Goal: Task Accomplishment & Management: Use online tool/utility

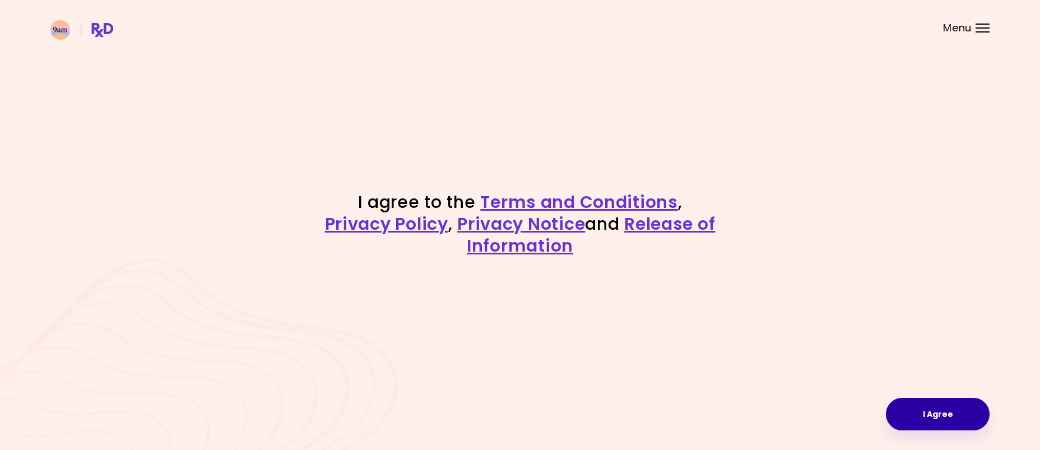
click at [951, 410] on button "I Agree" at bounding box center [938, 414] width 104 height 32
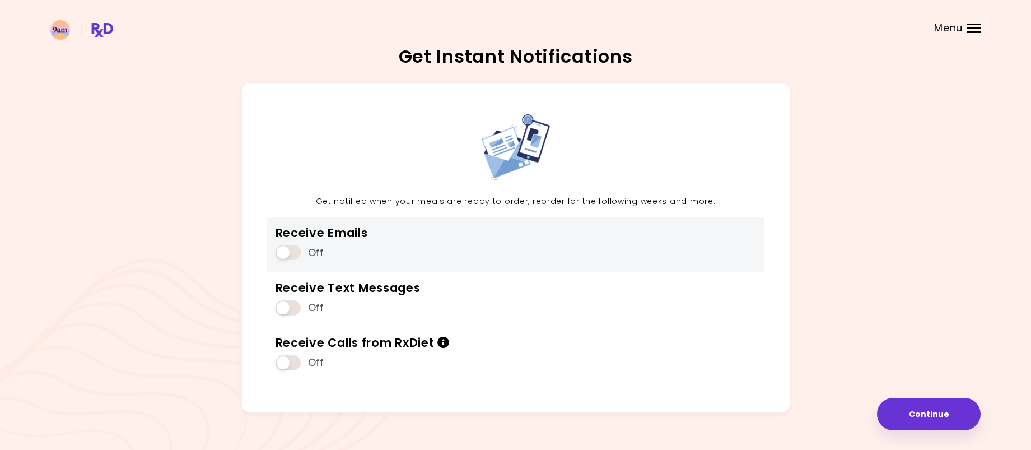
click at [295, 252] on span at bounding box center [288, 252] width 25 height 15
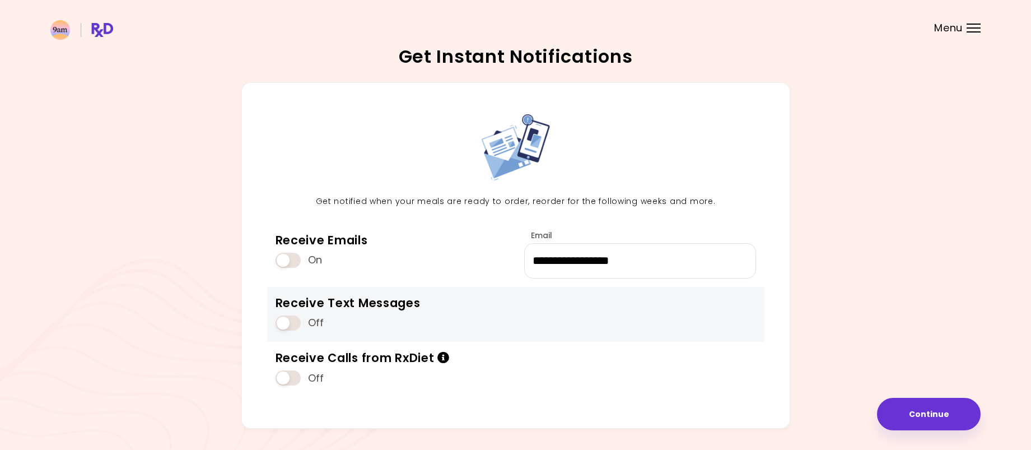
click at [292, 328] on span at bounding box center [288, 322] width 25 height 15
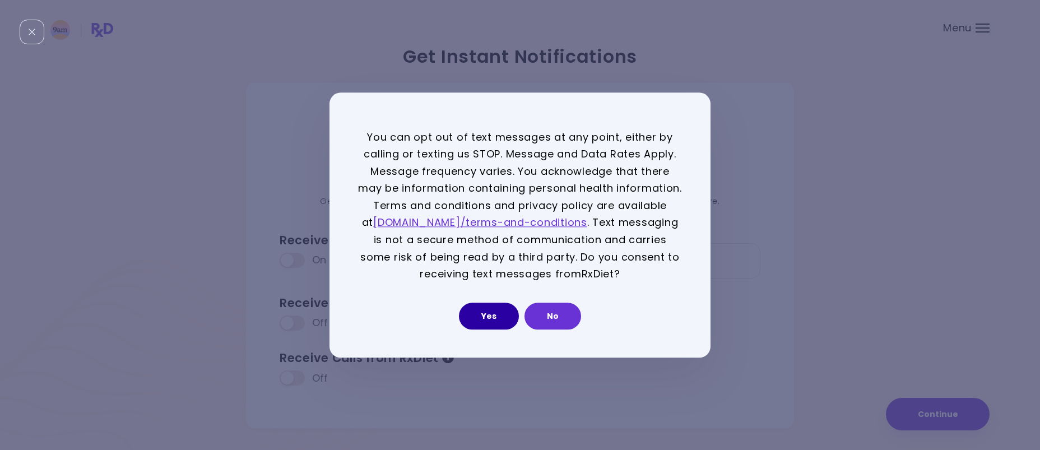
click at [499, 305] on button "Yes" at bounding box center [489, 316] width 60 height 27
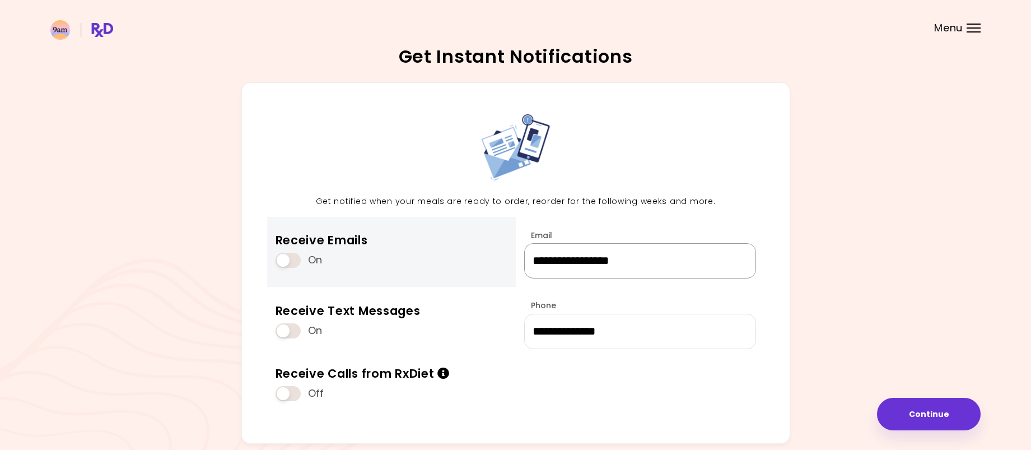
drag, startPoint x: 707, startPoint y: 262, endPoint x: 487, endPoint y: 262, distance: 219.6
click at [487, 262] on div "**********" at bounding box center [515, 262] width 549 height 361
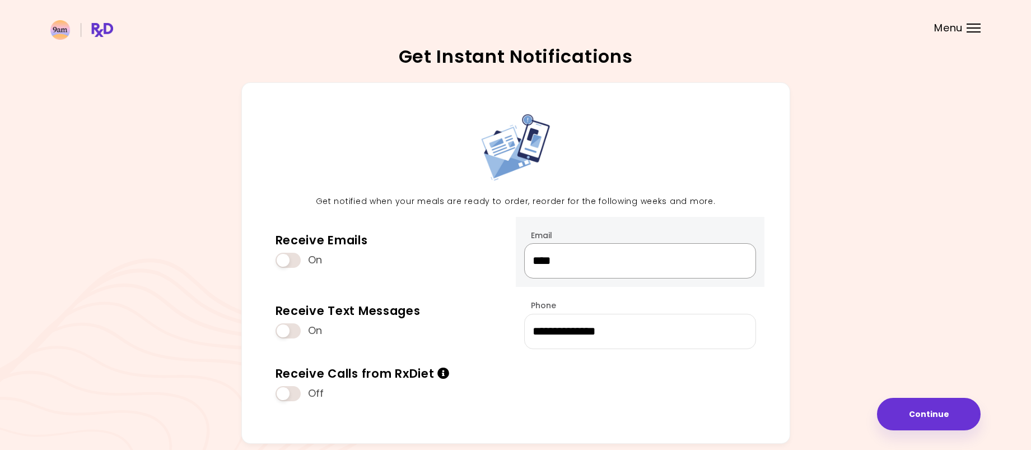
type input "**********"
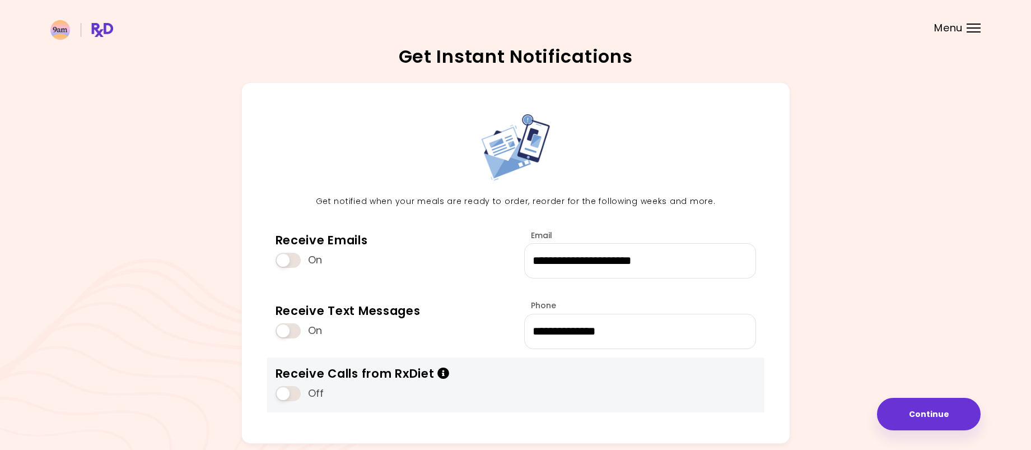
click at [294, 395] on span at bounding box center [288, 393] width 25 height 15
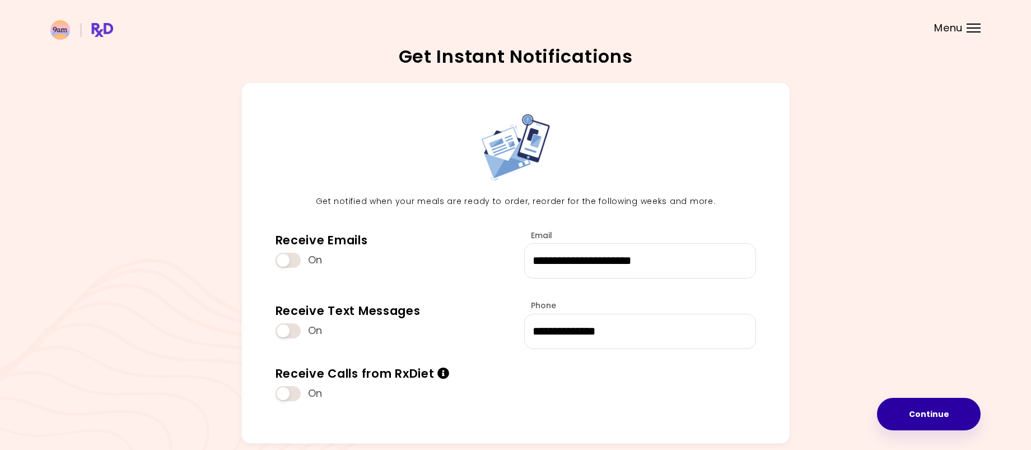
click at [957, 413] on button "Continue" at bounding box center [929, 414] width 104 height 32
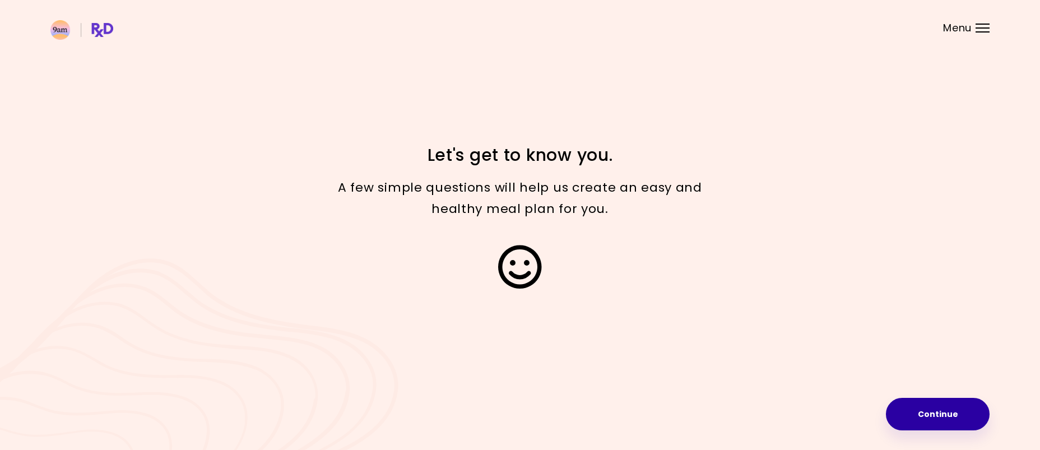
click at [948, 407] on button "Continue" at bounding box center [938, 414] width 104 height 32
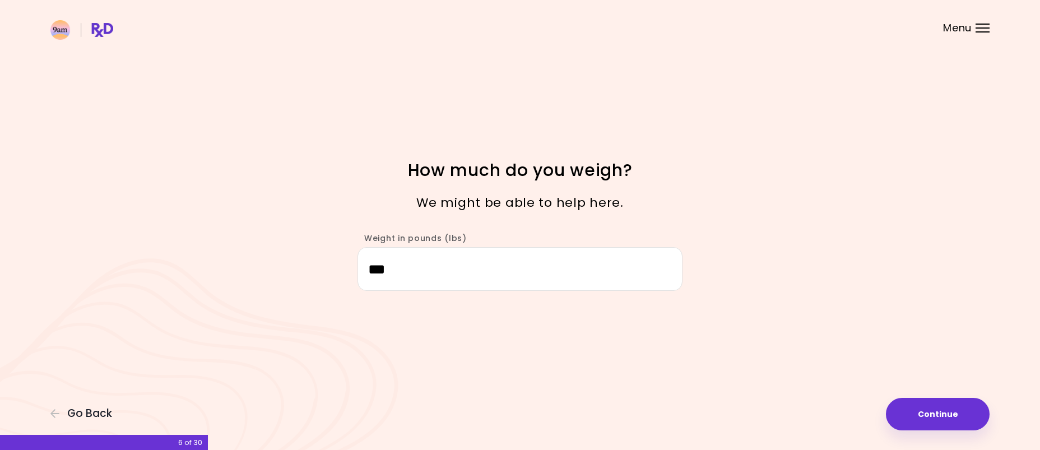
click at [948, 407] on button "Continue" at bounding box center [938, 414] width 104 height 32
select select "****"
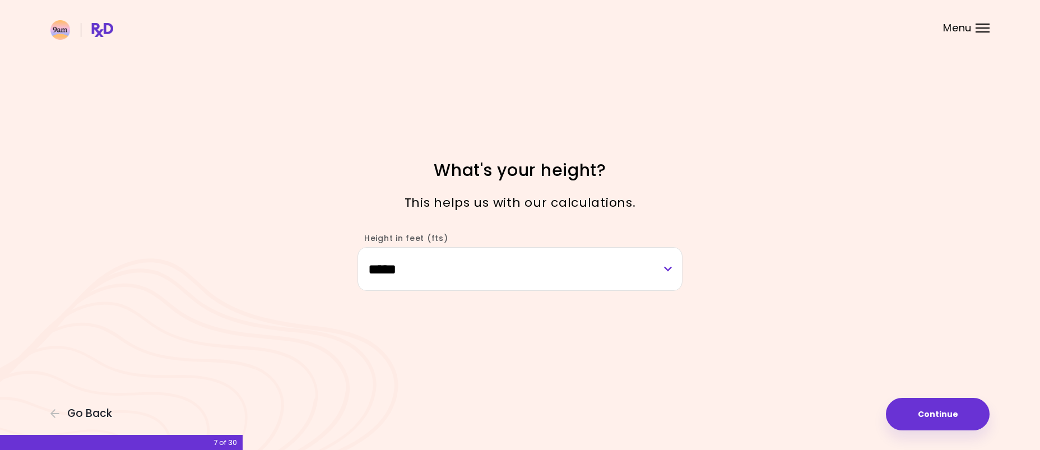
click at [948, 407] on button "Continue" at bounding box center [938, 414] width 104 height 32
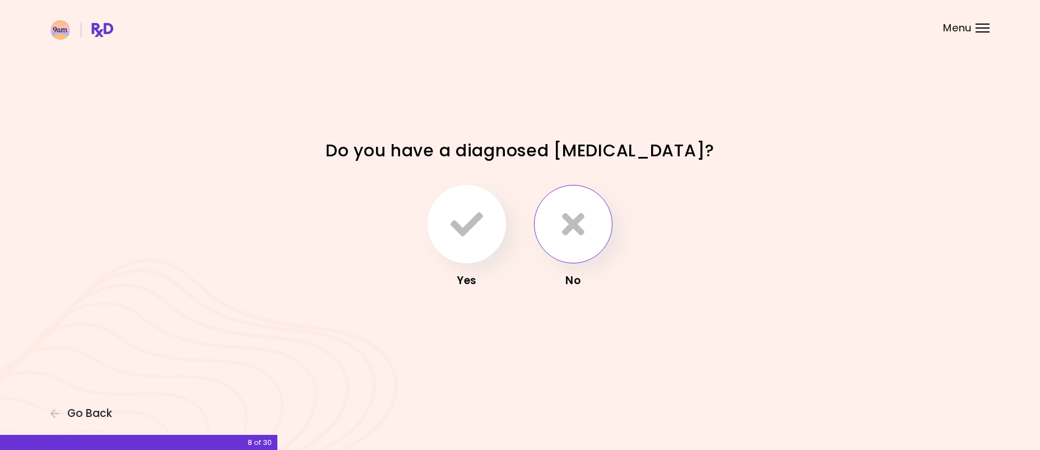
click at [598, 218] on button "button" at bounding box center [573, 224] width 78 height 78
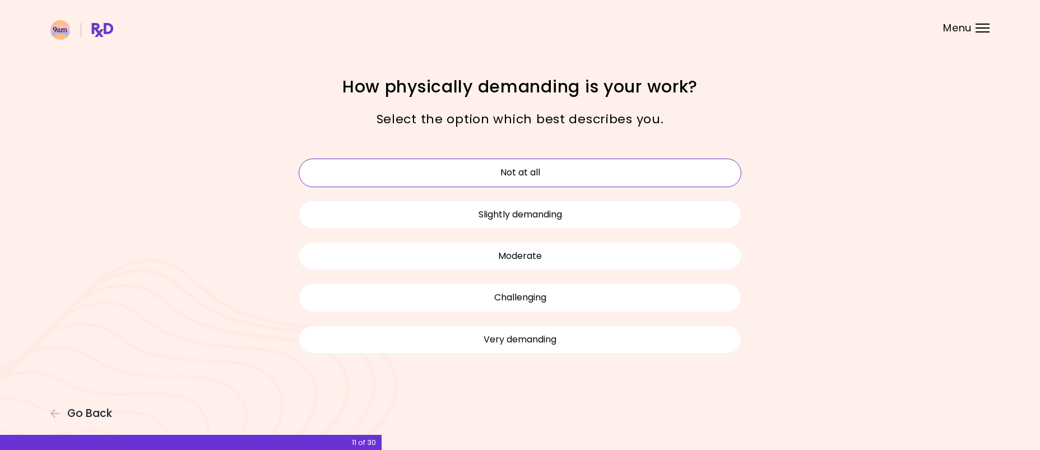
click at [633, 173] on button "Not at all" at bounding box center [520, 173] width 443 height 28
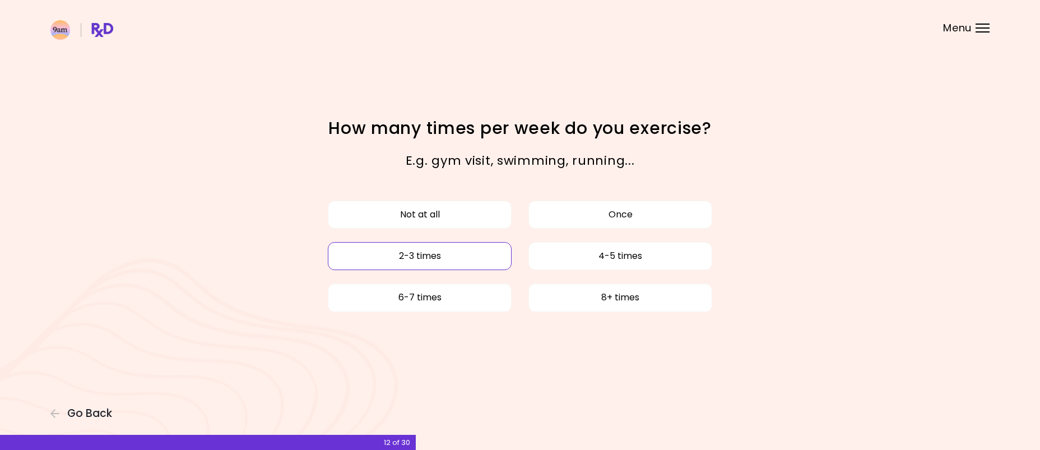
click at [462, 257] on button "2-3 times" at bounding box center [420, 256] width 184 height 28
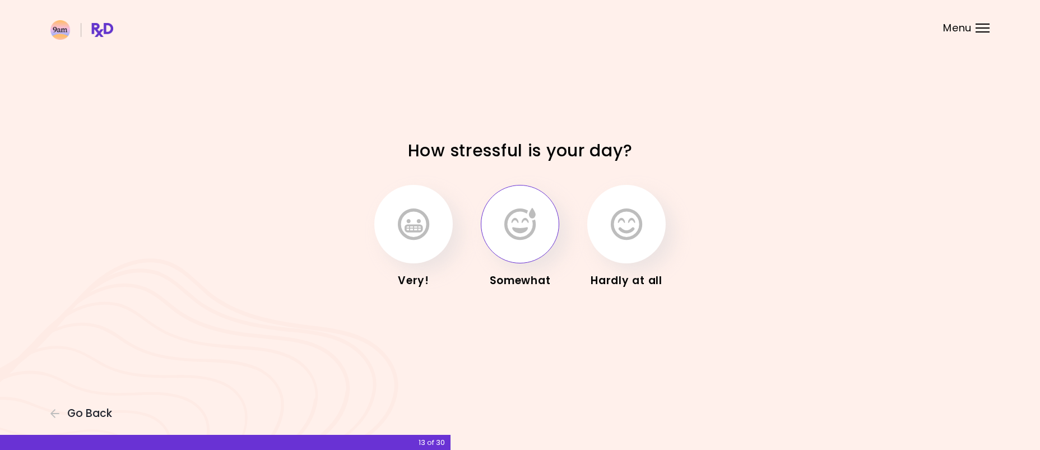
click at [510, 245] on button "button" at bounding box center [520, 224] width 78 height 78
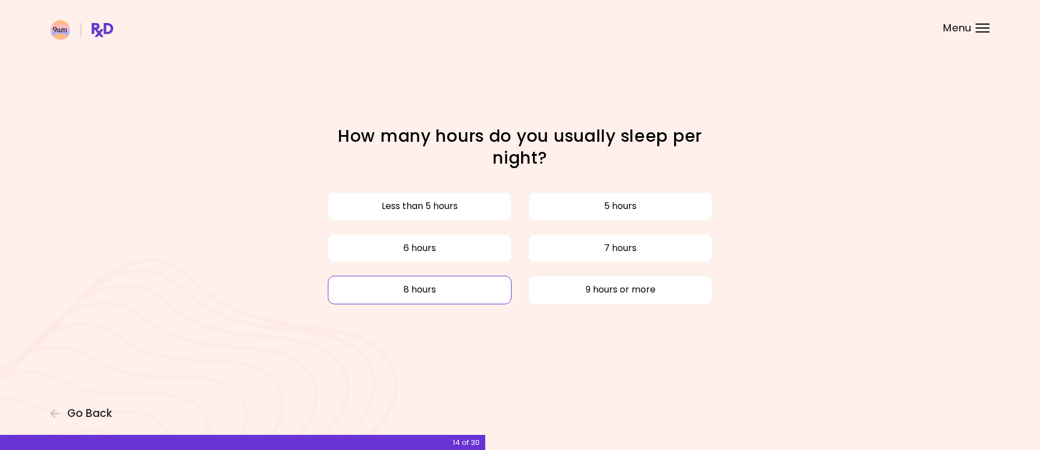
click at [471, 287] on button "8 hours" at bounding box center [420, 290] width 184 height 28
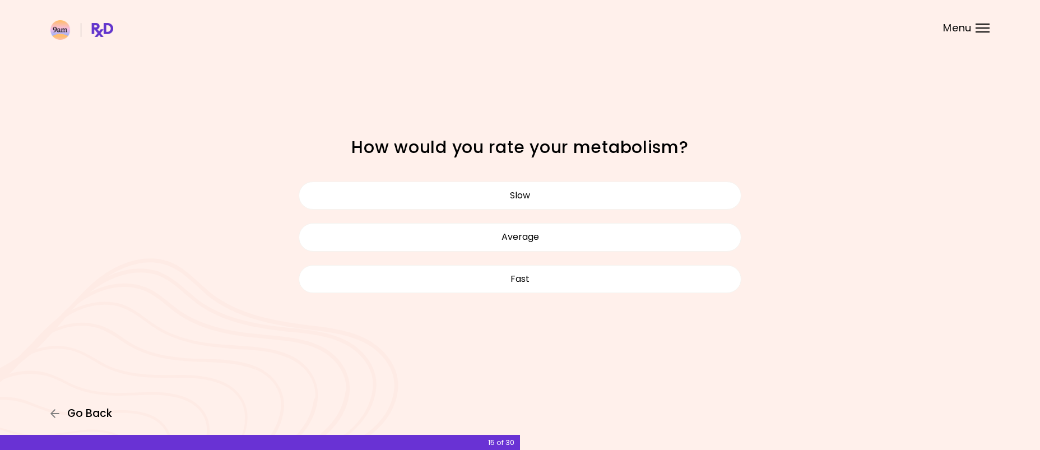
click at [80, 412] on span "Go Back" at bounding box center [89, 413] width 45 height 12
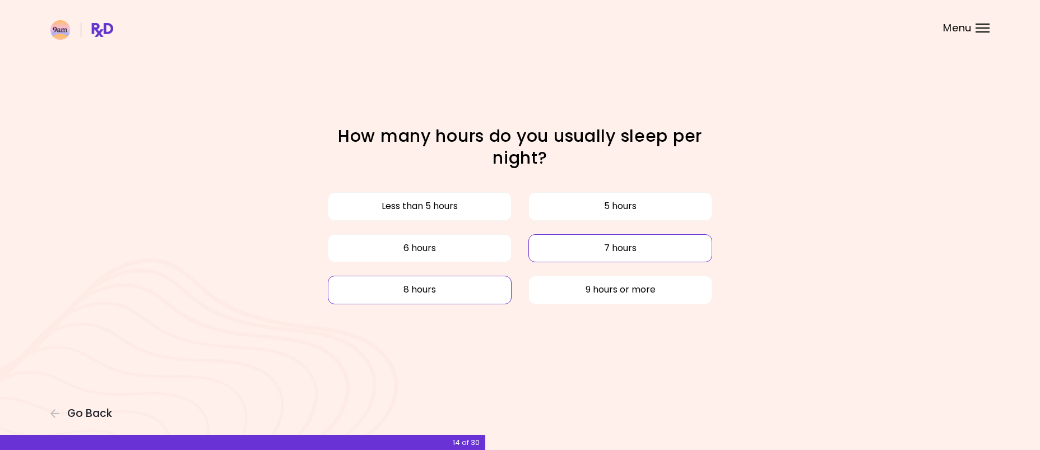
click at [597, 246] on button "7 hours" at bounding box center [620, 248] width 184 height 28
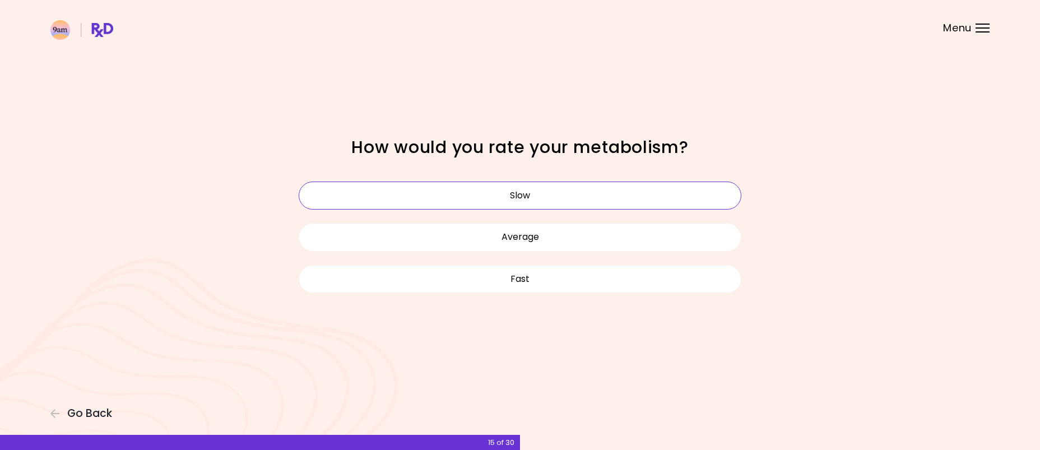
click at [582, 197] on button "Slow" at bounding box center [520, 196] width 443 height 28
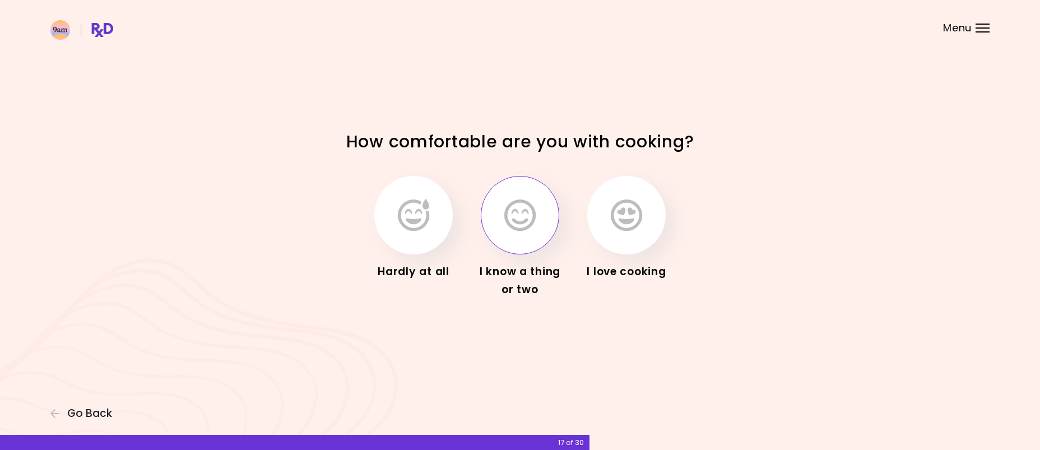
click at [546, 209] on button "button" at bounding box center [520, 215] width 78 height 78
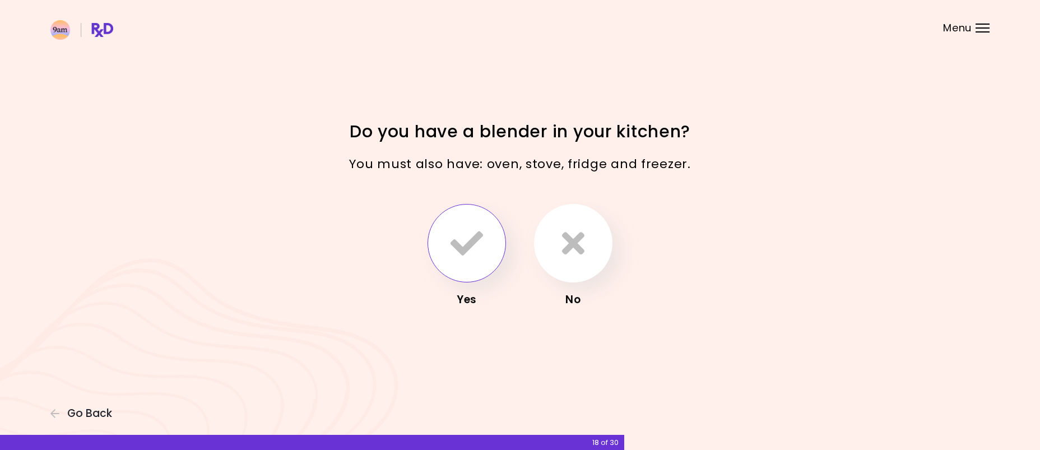
click at [480, 237] on icon "button" at bounding box center [466, 243] width 32 height 32
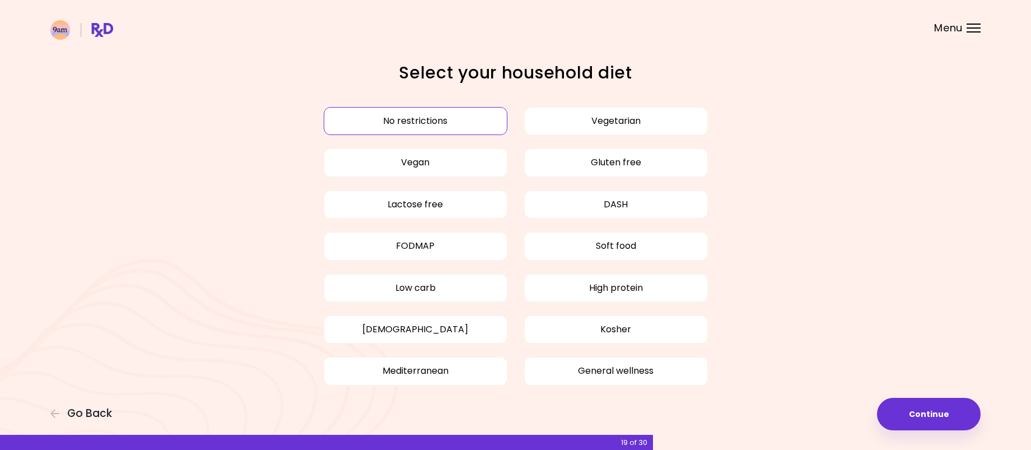
click at [462, 114] on button "No restrictions" at bounding box center [416, 121] width 184 height 28
click at [923, 412] on button "Continue" at bounding box center [929, 414] width 104 height 32
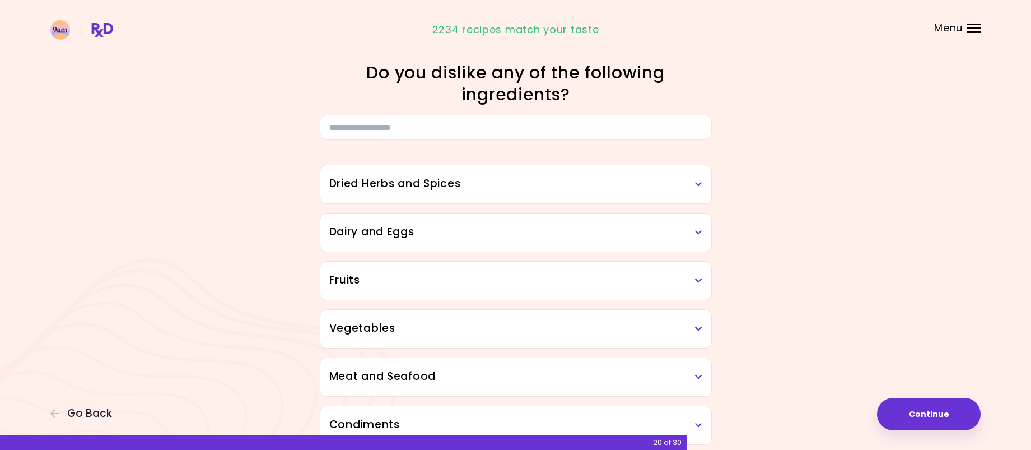
click at [703, 185] on div "Dried Herbs and Spices" at bounding box center [515, 184] width 391 height 38
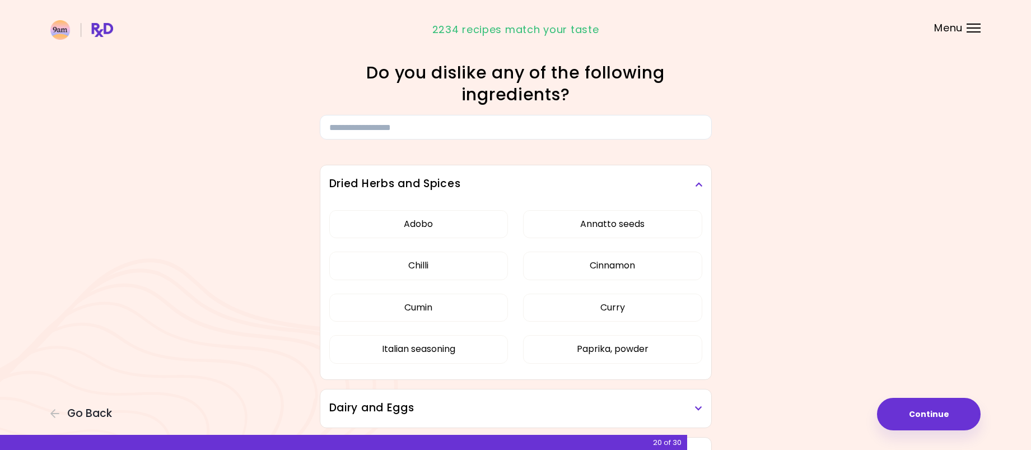
click at [703, 185] on div "Dried Herbs and Spices" at bounding box center [515, 184] width 391 height 38
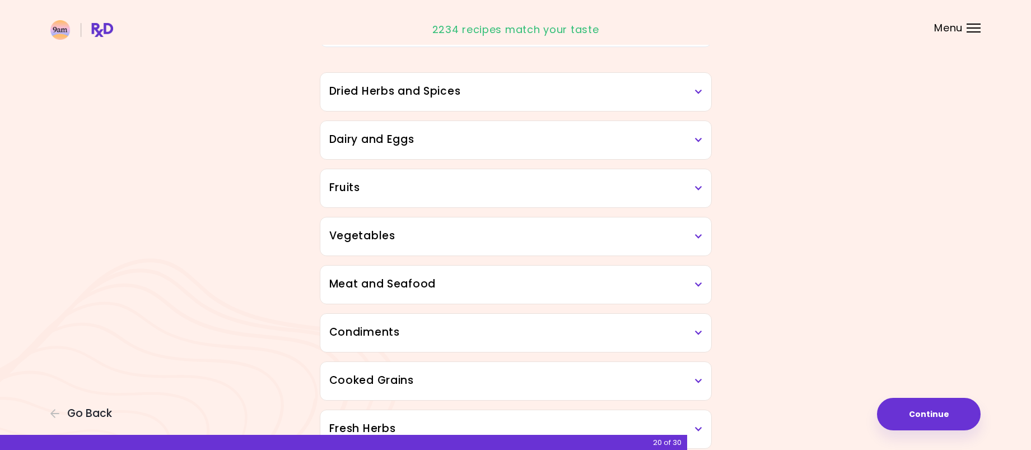
scroll to position [112, 0]
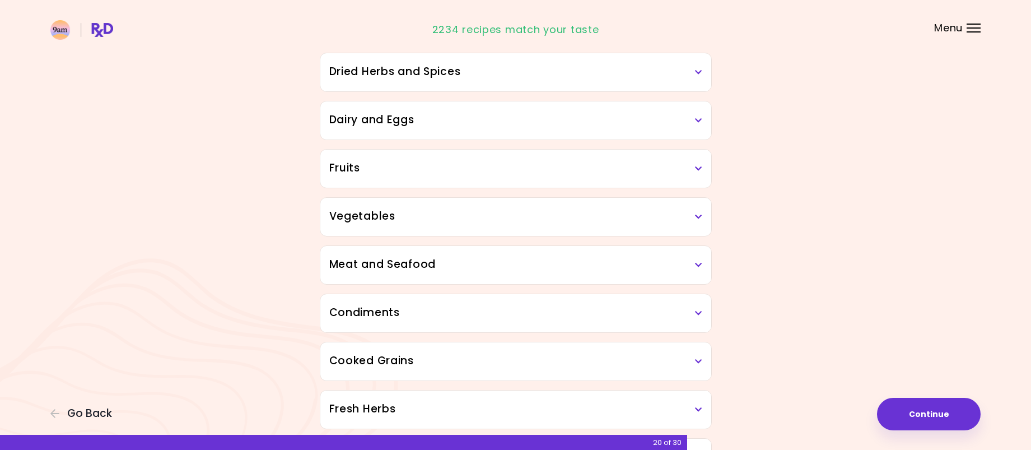
click at [690, 180] on div "Fruits" at bounding box center [515, 169] width 391 height 38
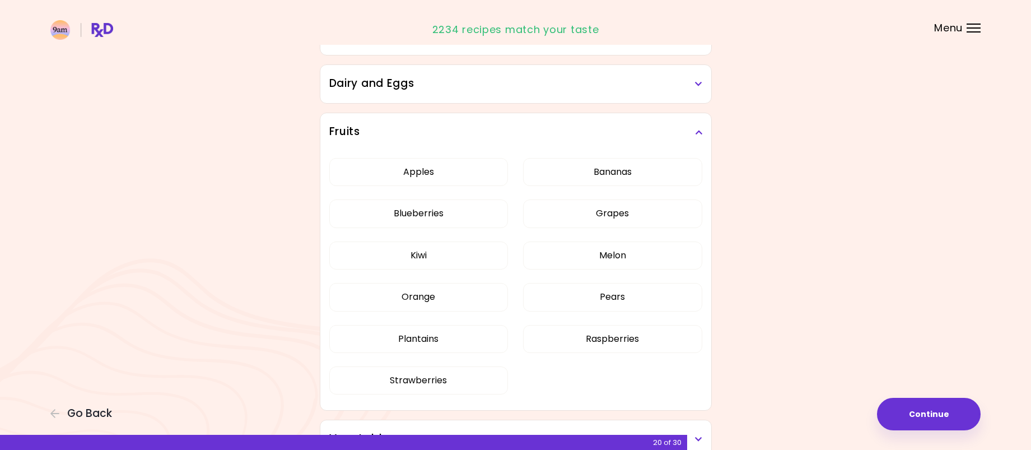
scroll to position [168, 0]
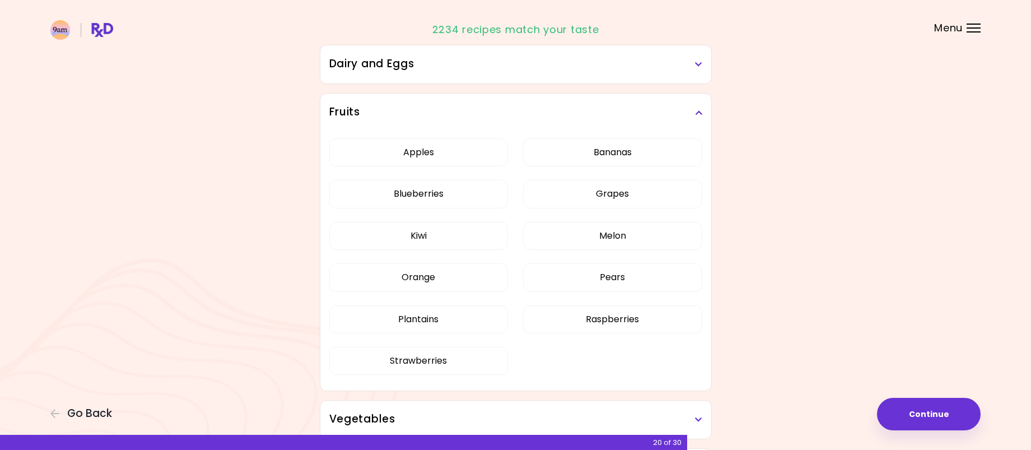
click at [705, 114] on div "Fruits" at bounding box center [515, 113] width 391 height 38
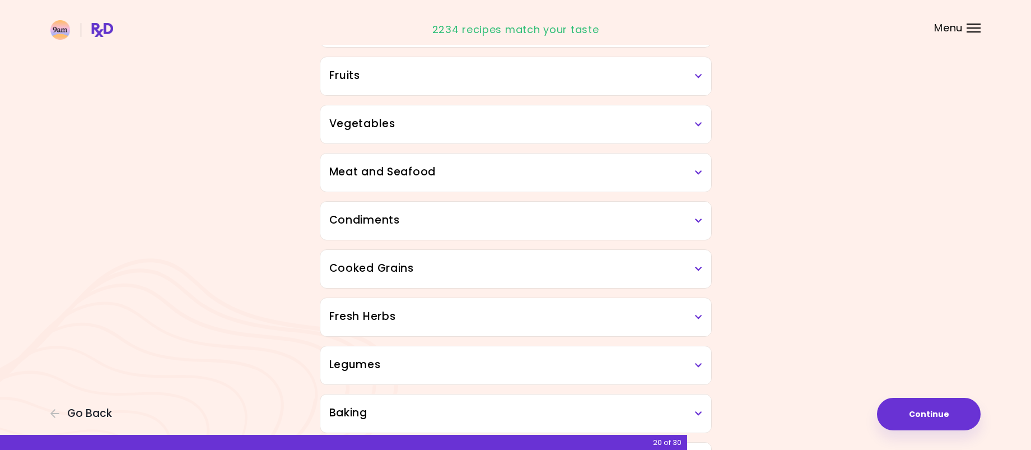
scroll to position [224, 0]
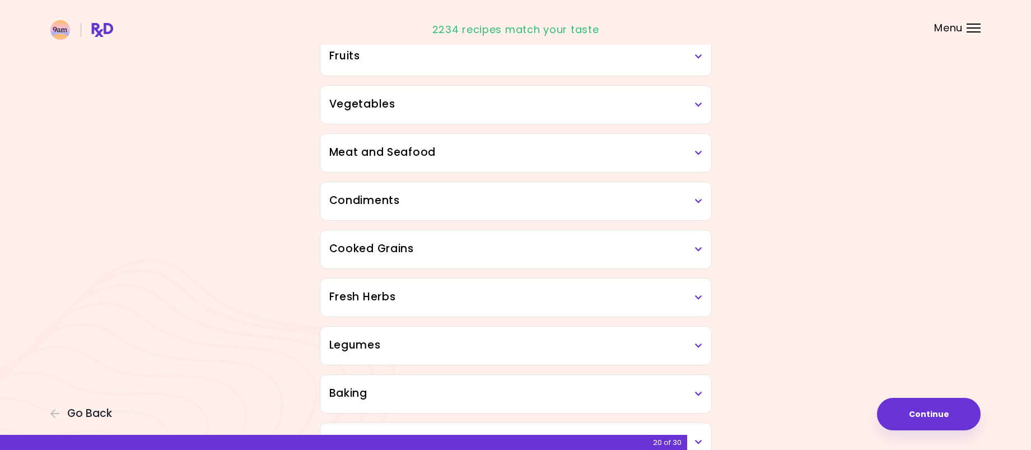
click at [691, 196] on h3 "Condiments" at bounding box center [515, 201] width 373 height 16
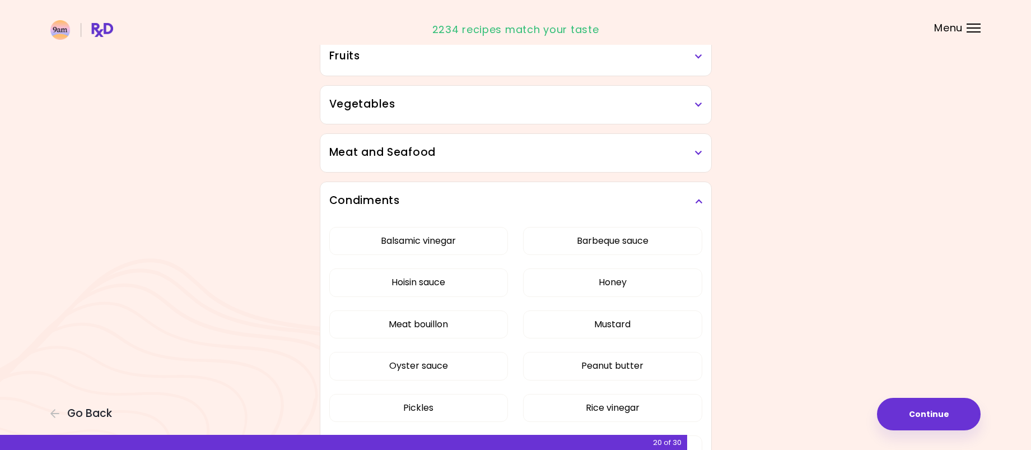
click at [691, 196] on h3 "Condiments" at bounding box center [515, 201] width 373 height 16
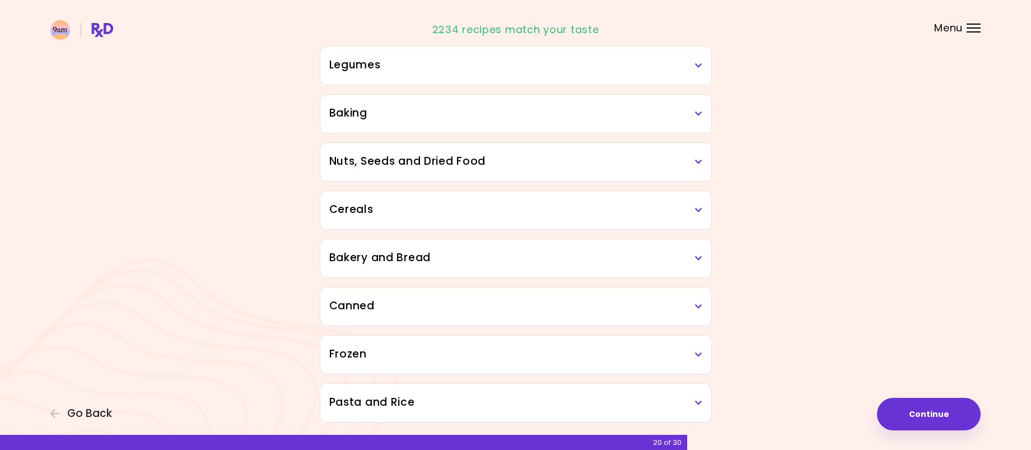
scroll to position [538, 0]
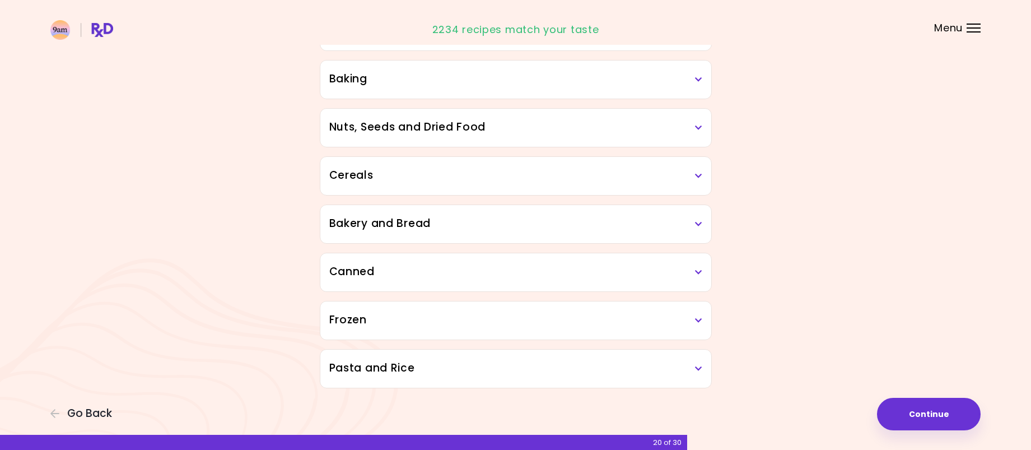
click at [704, 268] on div "Canned" at bounding box center [515, 272] width 391 height 38
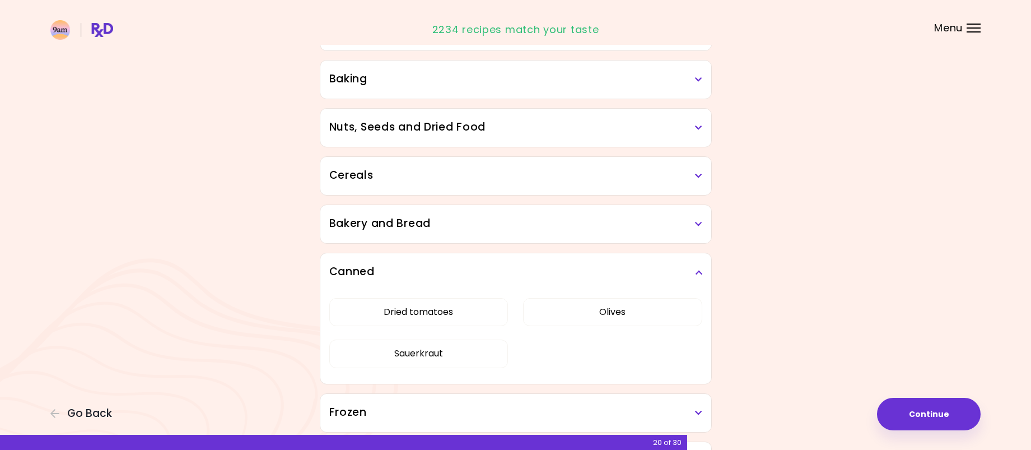
click at [704, 268] on div "Canned" at bounding box center [515, 272] width 391 height 38
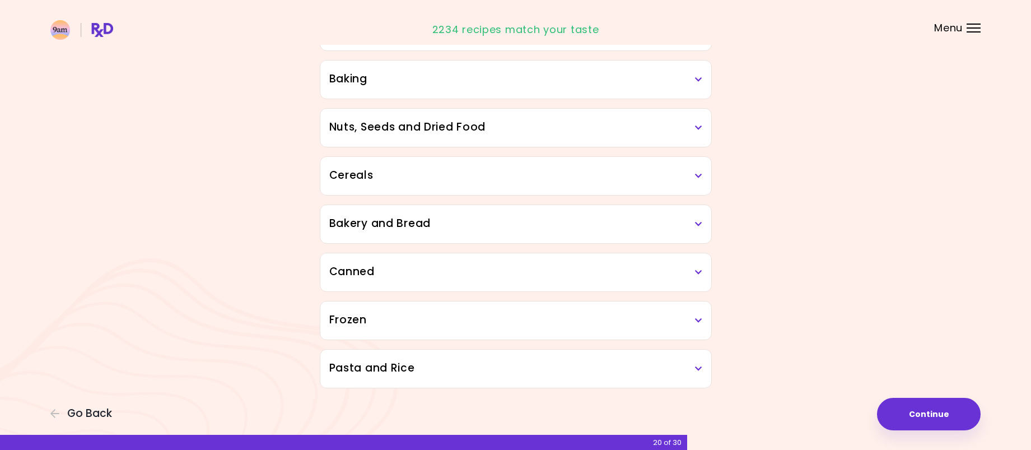
click at [694, 327] on h3 "Frozen" at bounding box center [515, 320] width 373 height 16
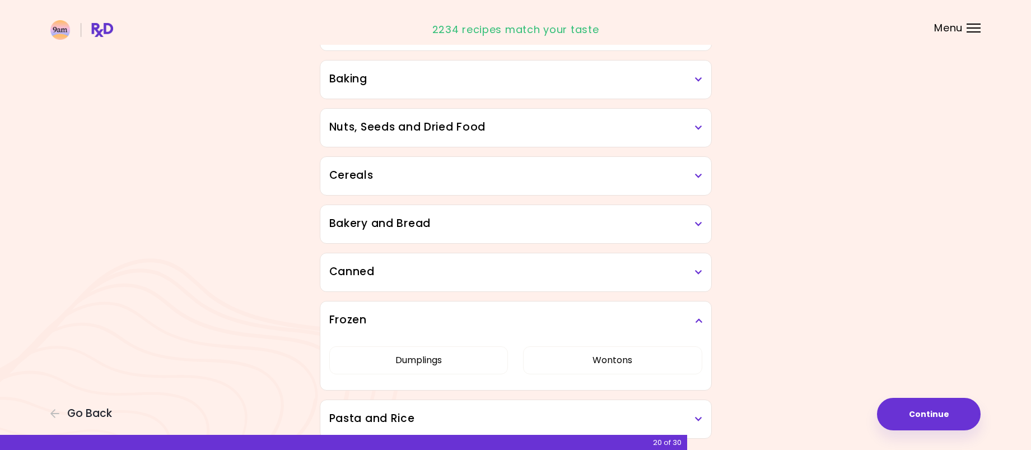
click at [694, 327] on h3 "Frozen" at bounding box center [515, 320] width 373 height 16
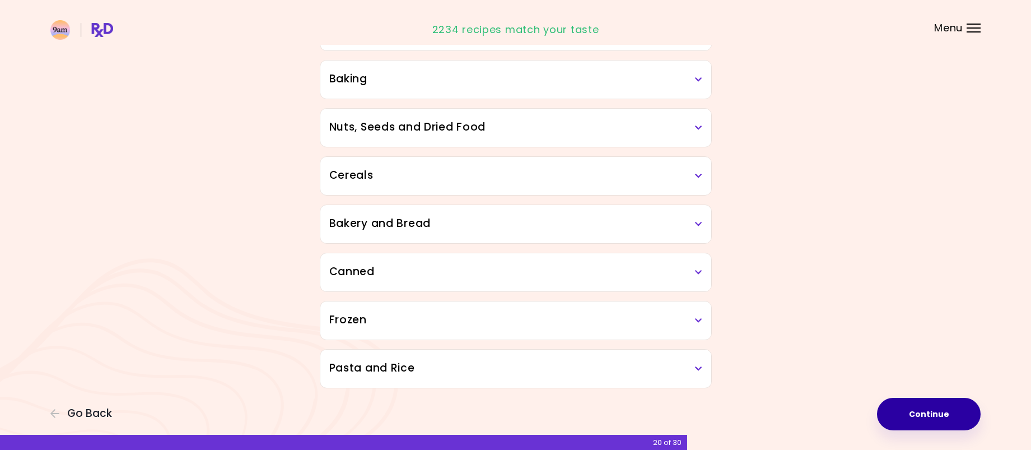
click at [947, 416] on button "Continue" at bounding box center [929, 414] width 104 height 32
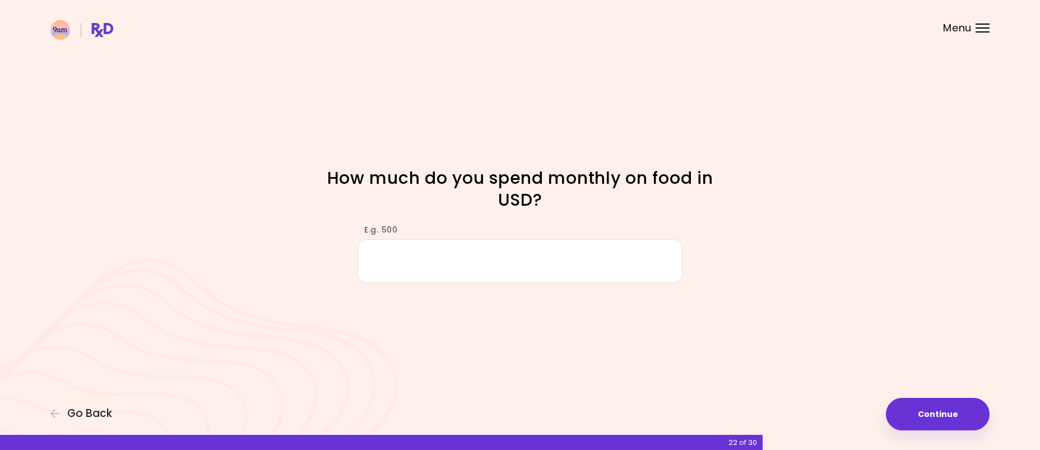
click at [655, 267] on input "E.g. 500" at bounding box center [519, 260] width 325 height 43
type input "***"
click at [949, 408] on button "Continue" at bounding box center [938, 414] width 104 height 32
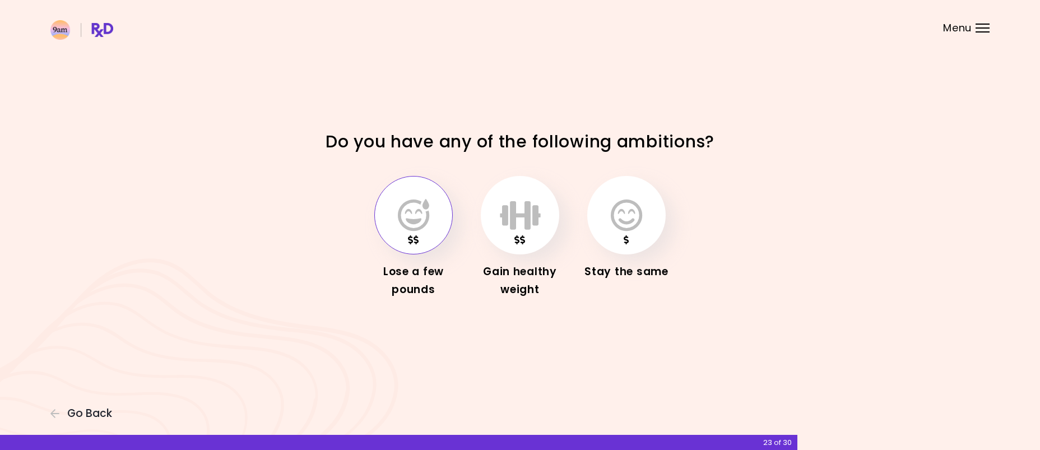
click at [412, 196] on button "button" at bounding box center [413, 215] width 78 height 78
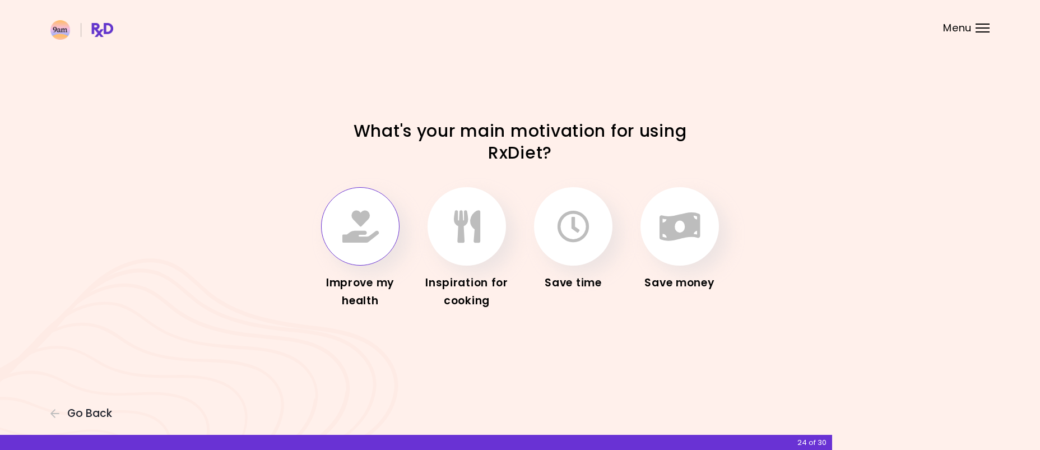
click at [360, 236] on icon "button" at bounding box center [360, 226] width 36 height 32
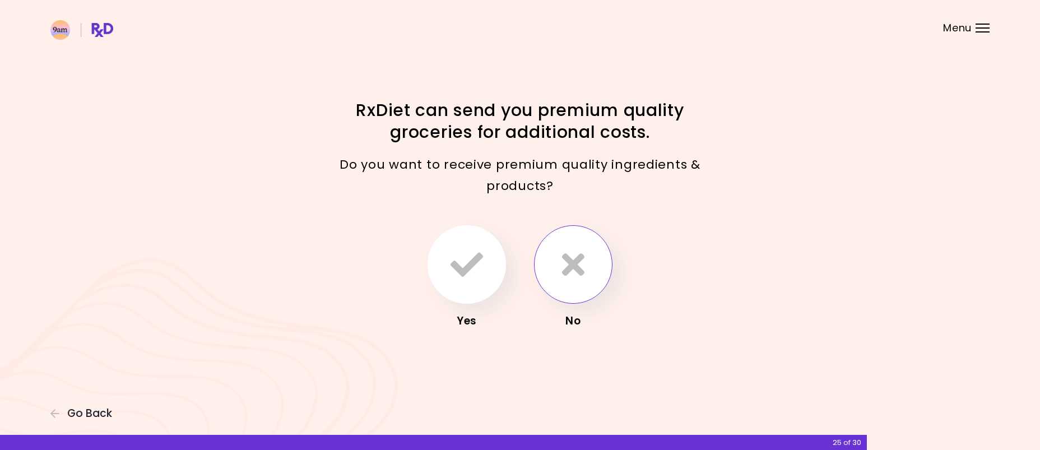
click at [562, 266] on icon "button" at bounding box center [573, 264] width 22 height 32
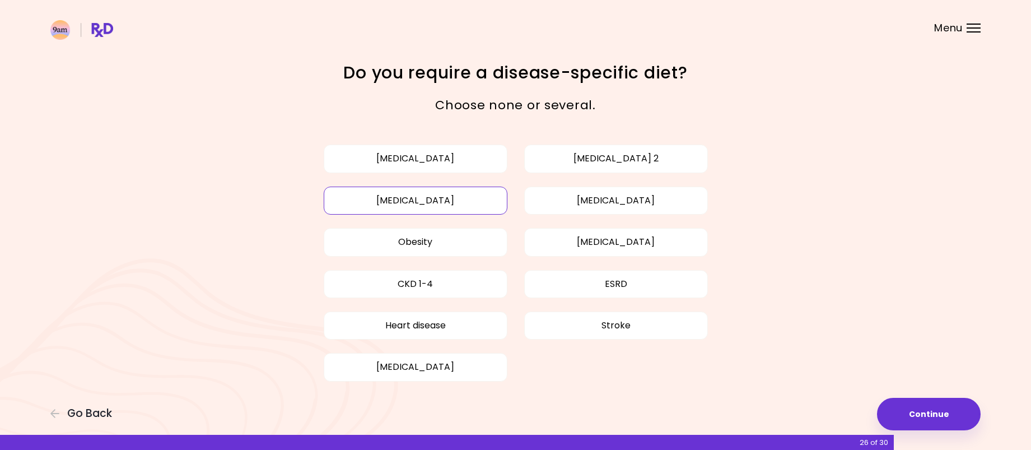
click at [468, 192] on button "[MEDICAL_DATA]" at bounding box center [416, 201] width 184 height 28
click at [458, 237] on button "Obesity" at bounding box center [416, 242] width 184 height 28
click at [448, 324] on button "Heart disease" at bounding box center [416, 325] width 184 height 28
click at [611, 201] on button "[MEDICAL_DATA]" at bounding box center [616, 201] width 184 height 28
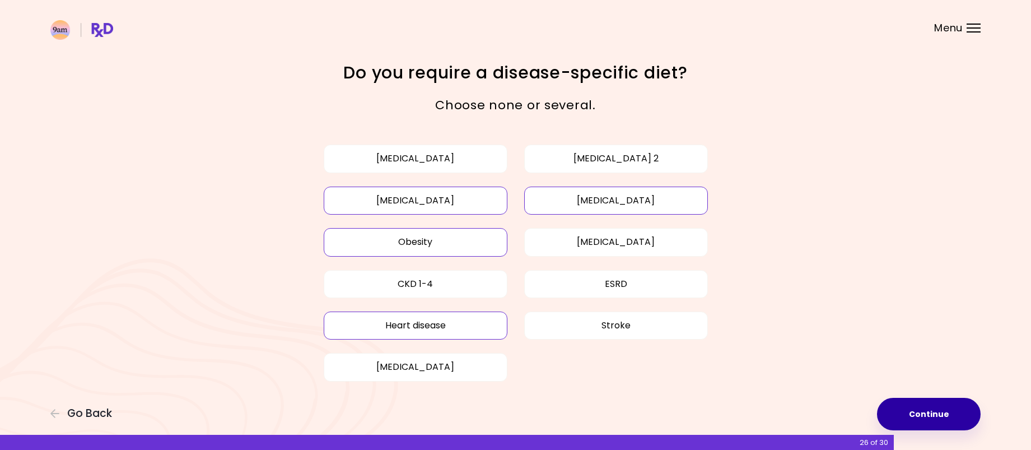
click at [939, 407] on button "Continue" at bounding box center [929, 414] width 104 height 32
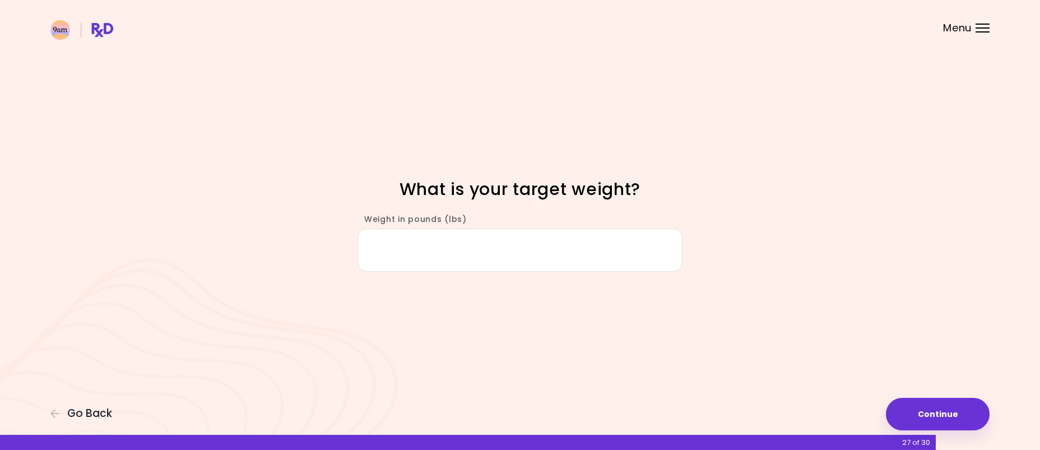
click at [627, 256] on input "Weight in pounds (lbs)" at bounding box center [519, 250] width 325 height 43
type input "***"
click at [943, 412] on button "Continue" at bounding box center [938, 414] width 104 height 32
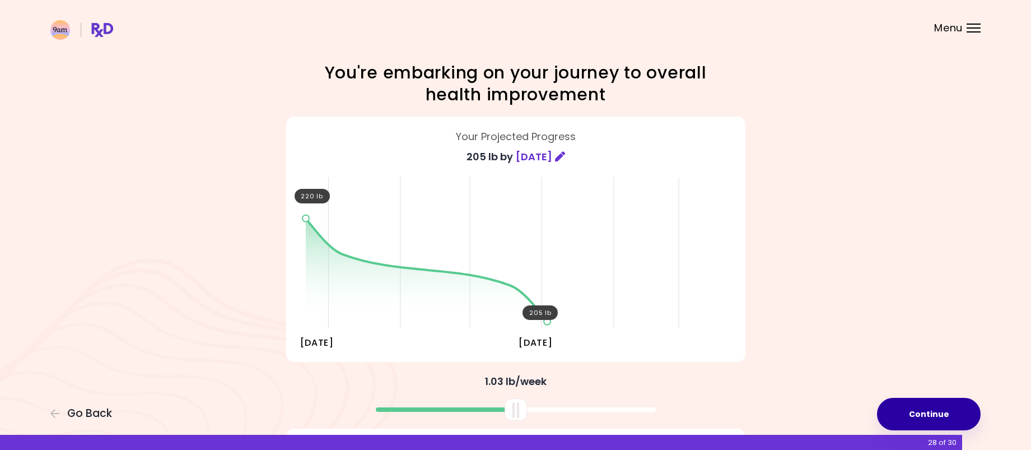
click at [941, 409] on button "Continue" at bounding box center [929, 414] width 104 height 32
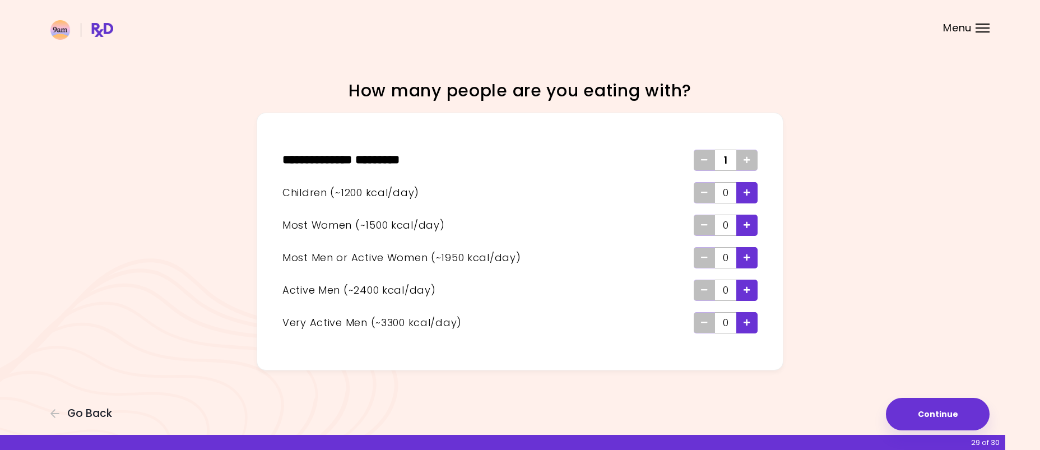
click at [751, 226] on div "Add - Woman" at bounding box center [746, 225] width 21 height 21
click at [746, 258] on icon "Add - Man or Active Woman" at bounding box center [746, 257] width 7 height 7
click at [918, 405] on button "Continue" at bounding box center [938, 414] width 104 height 32
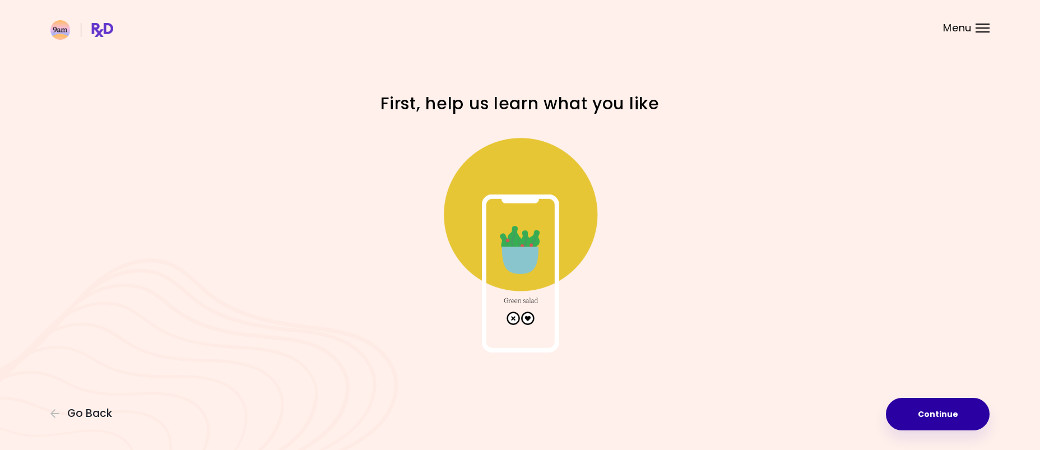
click at [927, 406] on button "Continue" at bounding box center [938, 414] width 104 height 32
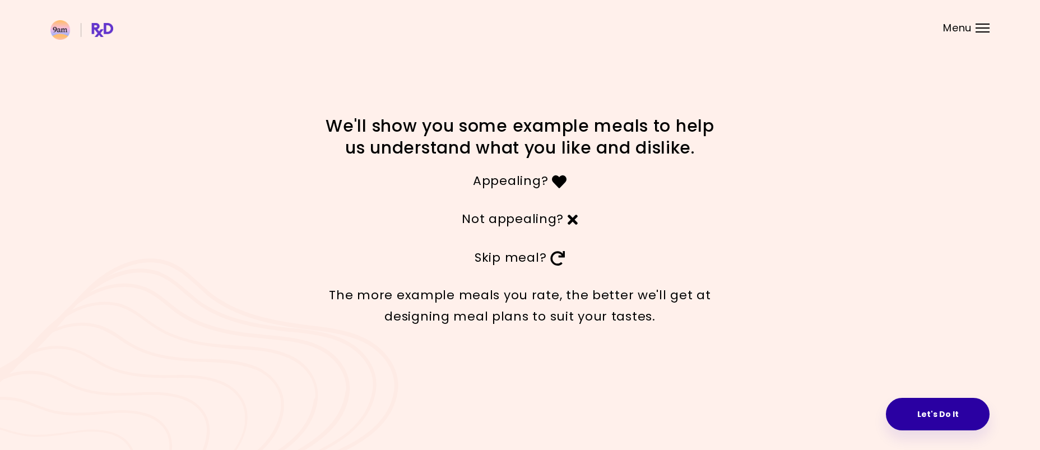
click at [935, 411] on button "Let's Do It" at bounding box center [938, 414] width 104 height 32
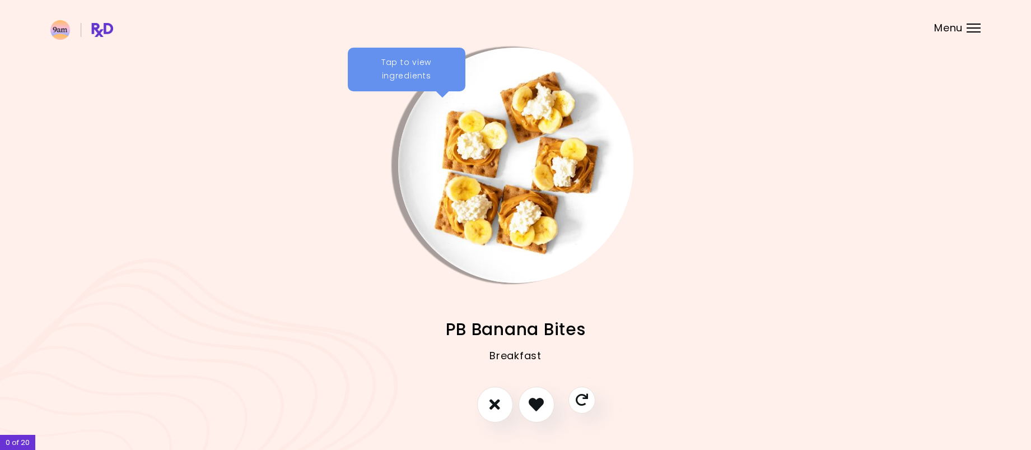
click at [509, 202] on img "Info - PB Banana Bites" at bounding box center [515, 165] width 235 height 235
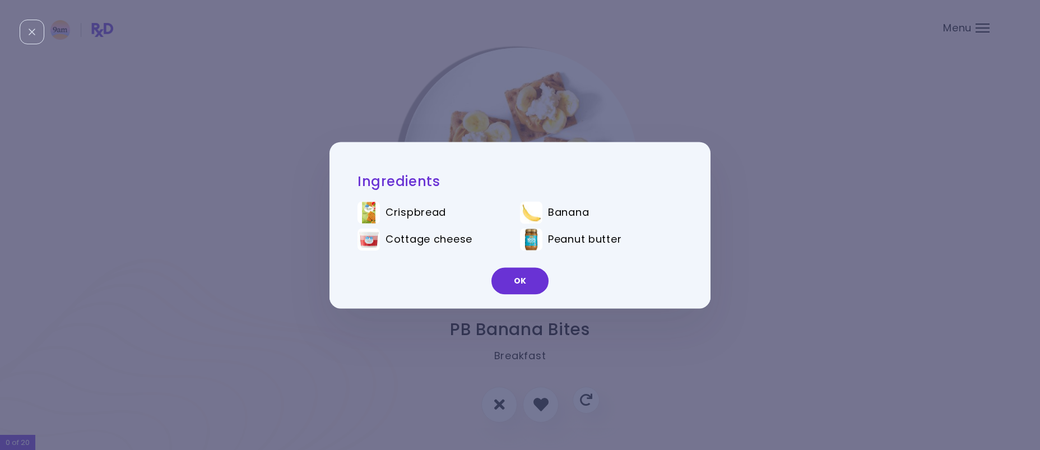
click at [373, 212] on img at bounding box center [368, 212] width 22 height 22
click at [537, 280] on button "OK" at bounding box center [519, 280] width 57 height 27
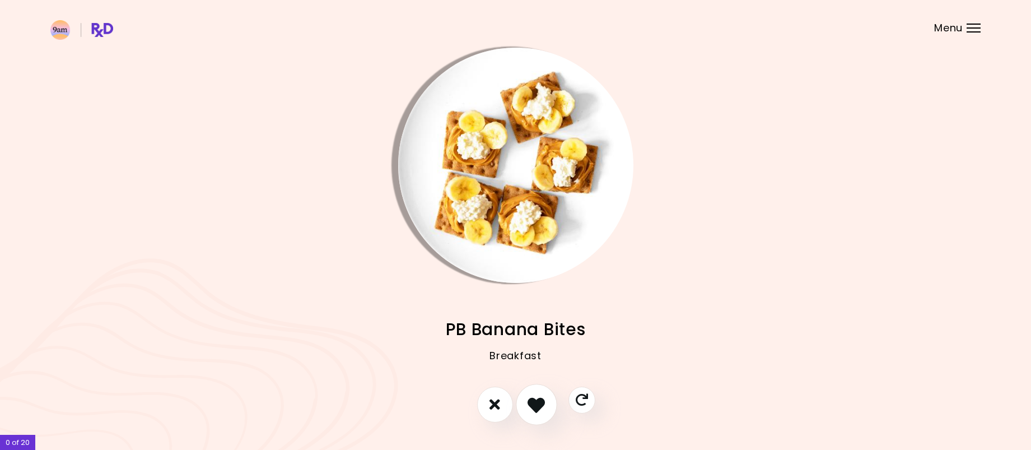
click at [533, 405] on icon "I like this recipe" at bounding box center [536, 403] width 17 height 17
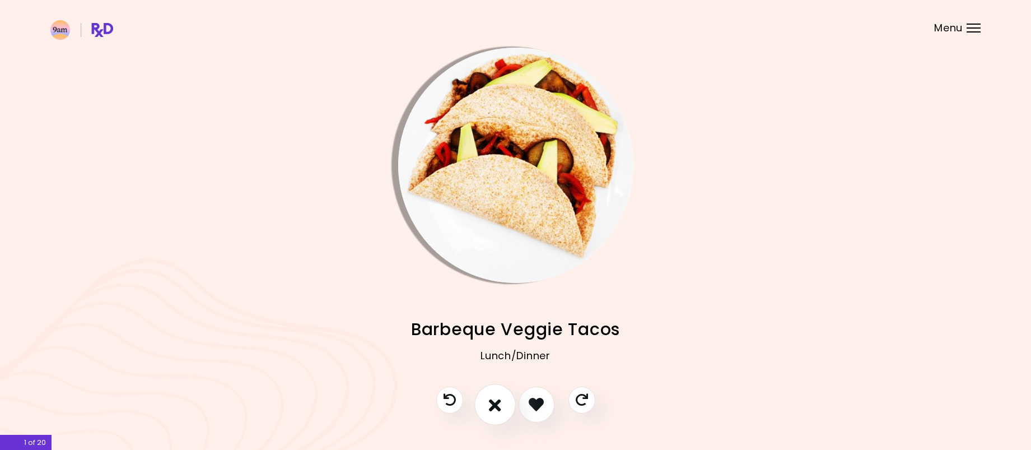
click at [497, 406] on icon "I don't like this recipe" at bounding box center [495, 403] width 12 height 17
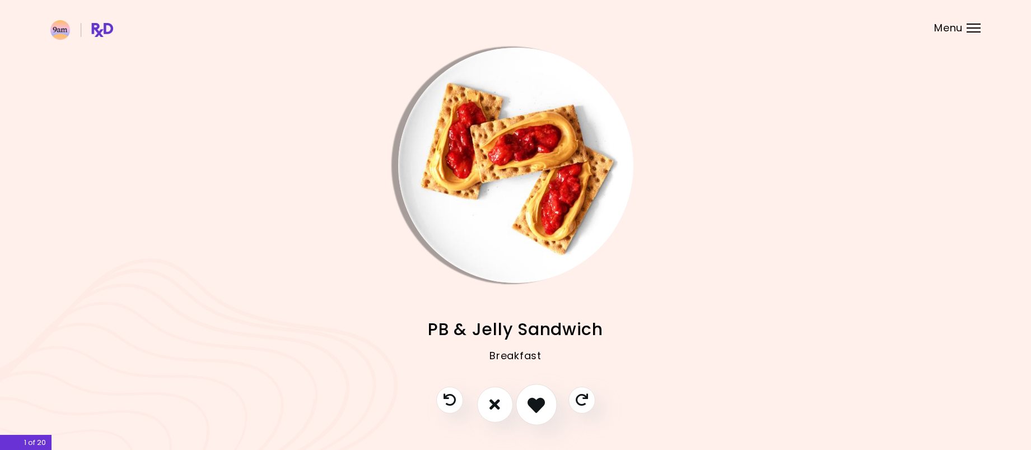
click at [537, 399] on icon "I like this recipe" at bounding box center [536, 403] width 17 height 17
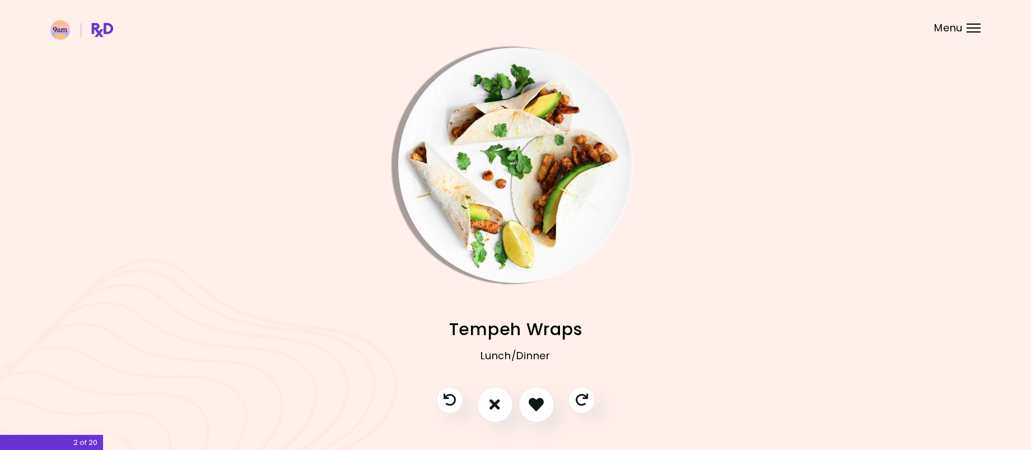
click at [540, 241] on img "Info - Tempeh Wraps" at bounding box center [515, 165] width 235 height 235
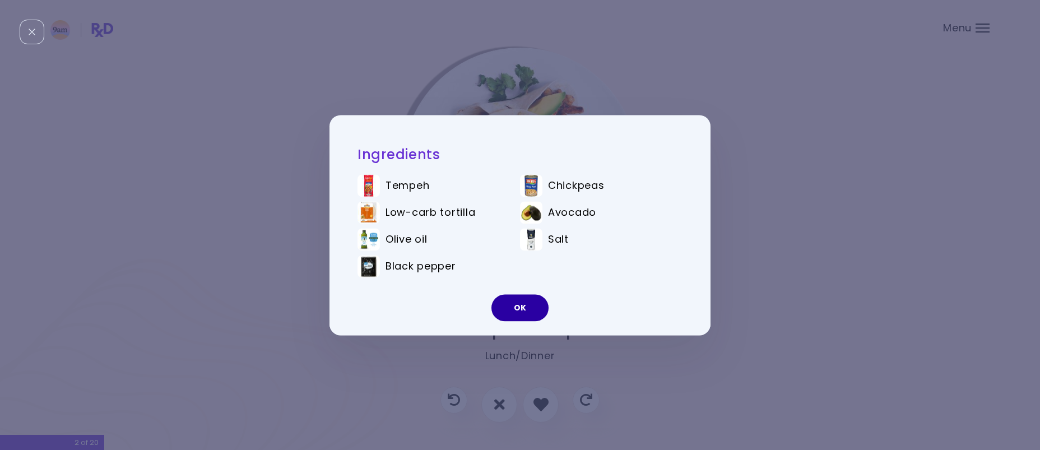
click at [534, 302] on button "OK" at bounding box center [519, 307] width 57 height 27
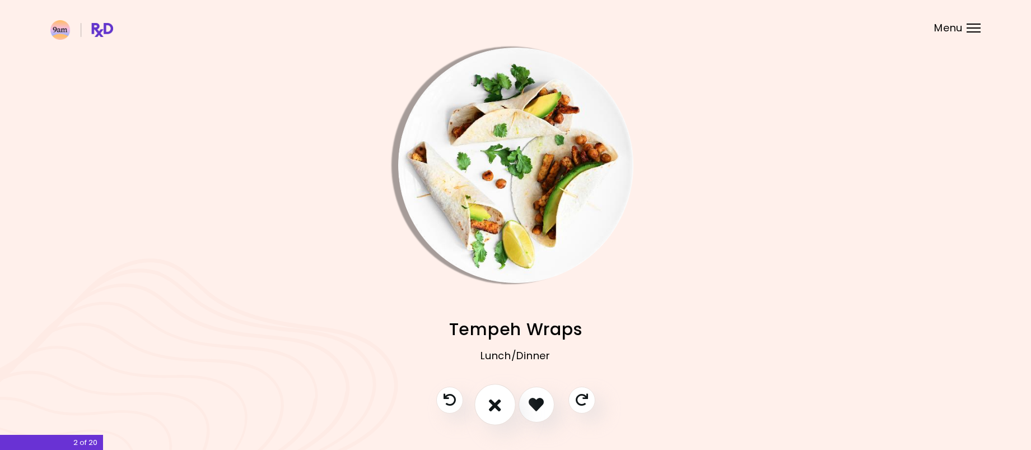
click at [491, 405] on icon "I don't like this recipe" at bounding box center [495, 403] width 12 height 17
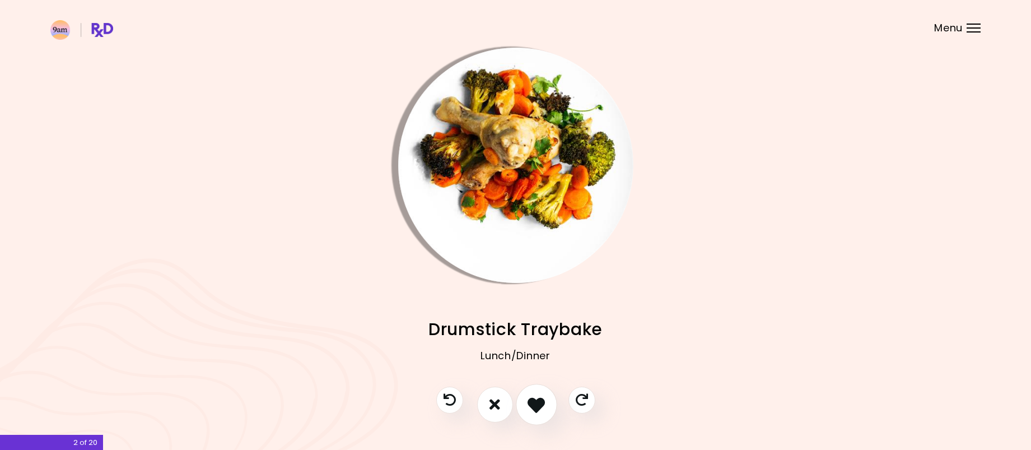
click at [532, 406] on icon "I like this recipe" at bounding box center [536, 403] width 17 height 17
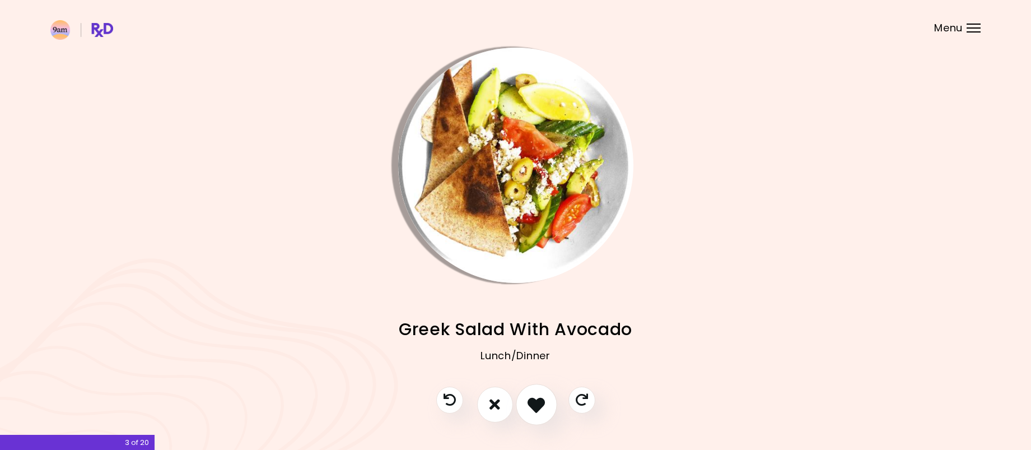
click at [534, 406] on icon "I like this recipe" at bounding box center [536, 403] width 17 height 17
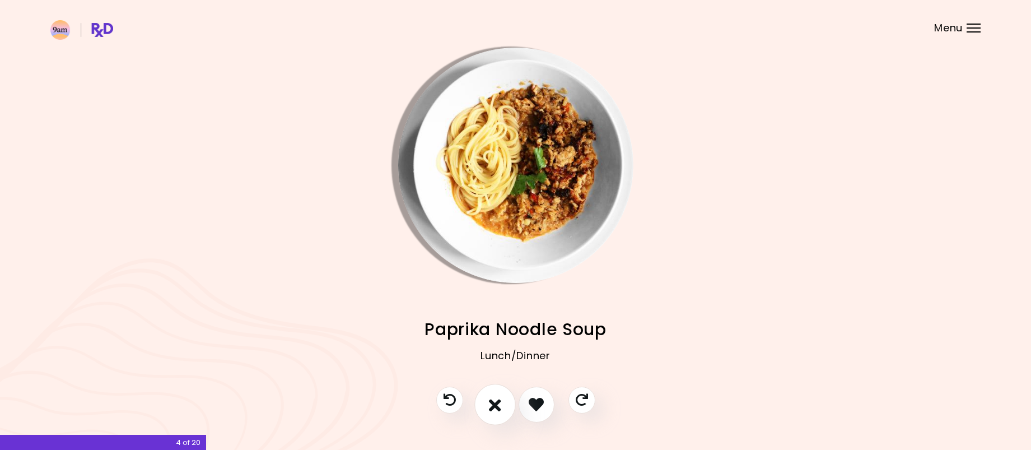
click at [492, 406] on icon "I don't like this recipe" at bounding box center [495, 403] width 12 height 17
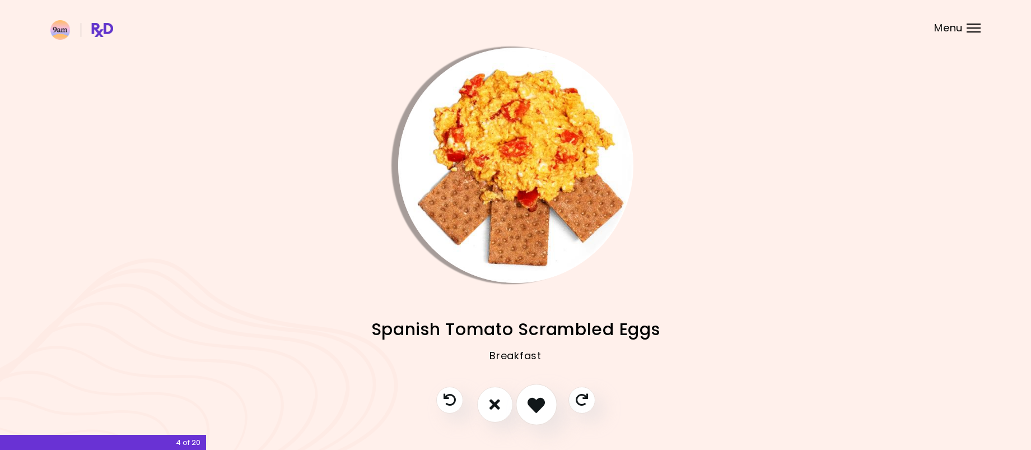
click at [537, 403] on icon "I like this recipe" at bounding box center [536, 403] width 17 height 17
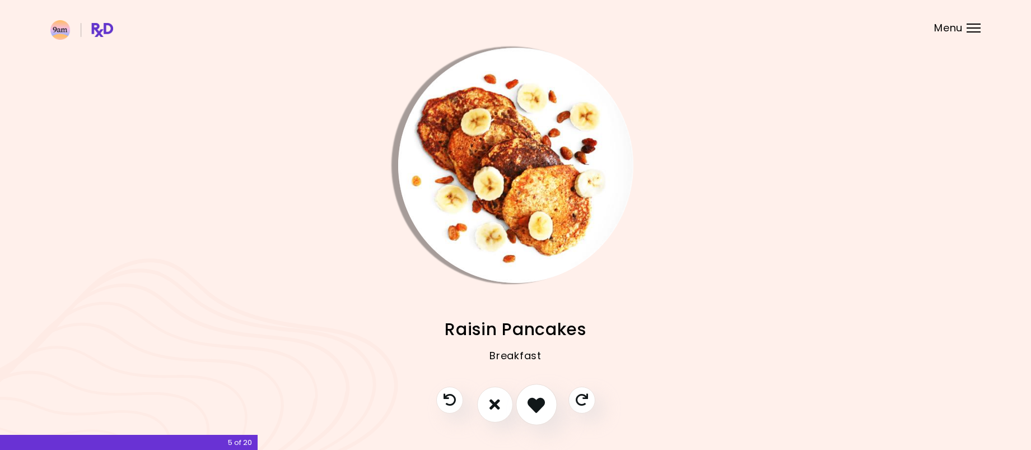
click at [534, 404] on icon "I like this recipe" at bounding box center [536, 403] width 17 height 17
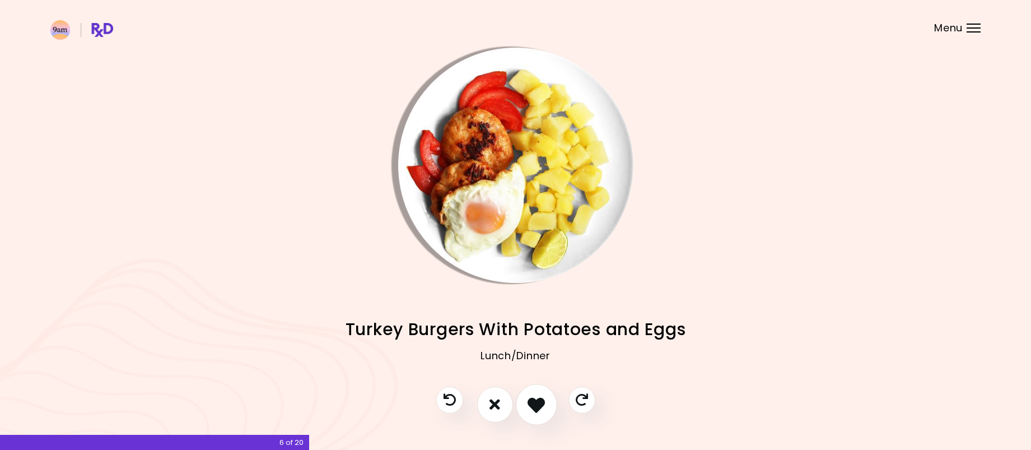
click at [534, 404] on icon "I like this recipe" at bounding box center [536, 403] width 17 height 17
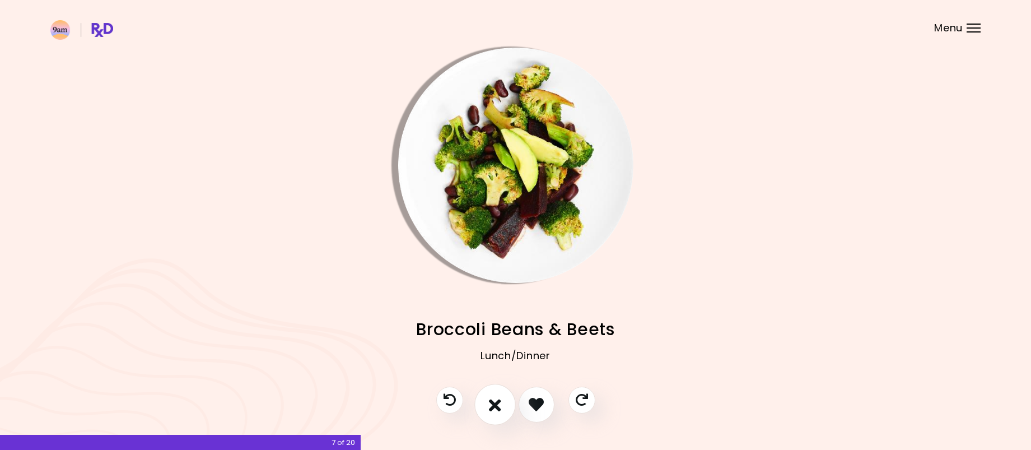
click at [502, 402] on button "I don't like this recipe" at bounding box center [494, 404] width 41 height 41
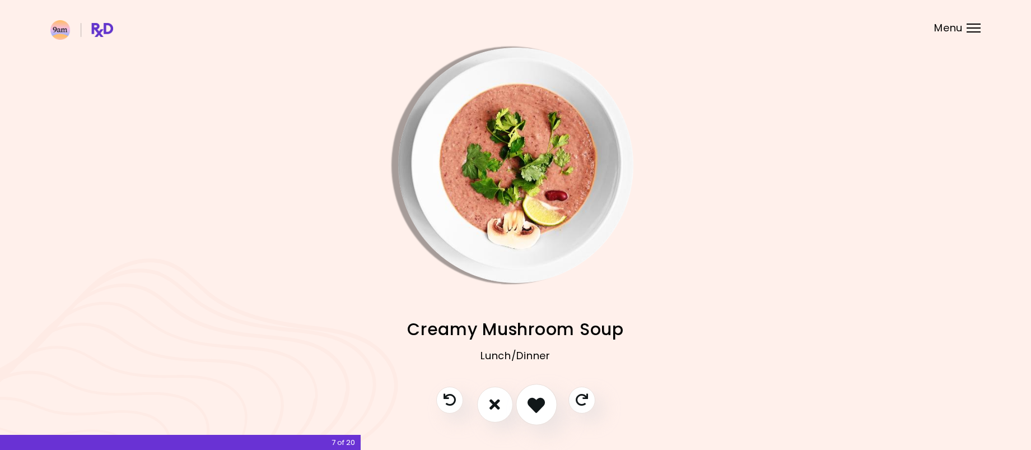
click at [540, 404] on icon "I like this recipe" at bounding box center [536, 403] width 17 height 17
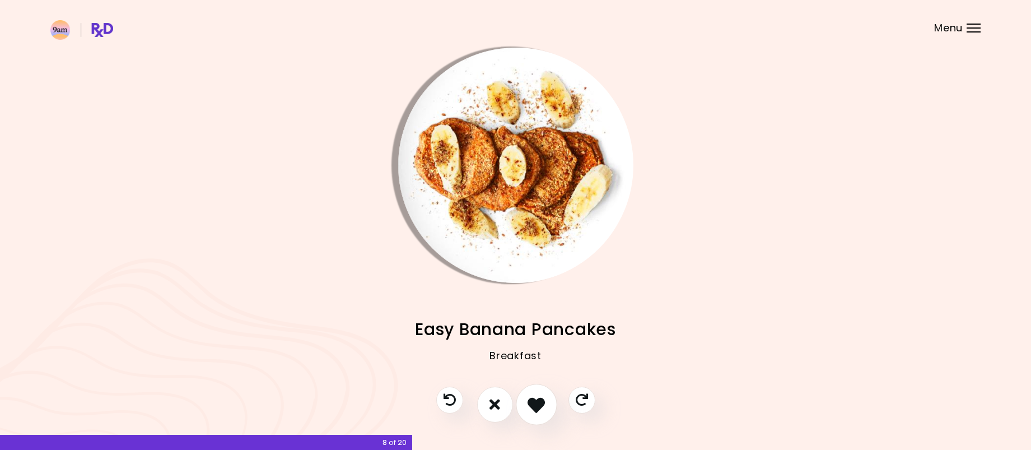
click at [540, 404] on icon "I like this recipe" at bounding box center [536, 403] width 17 height 17
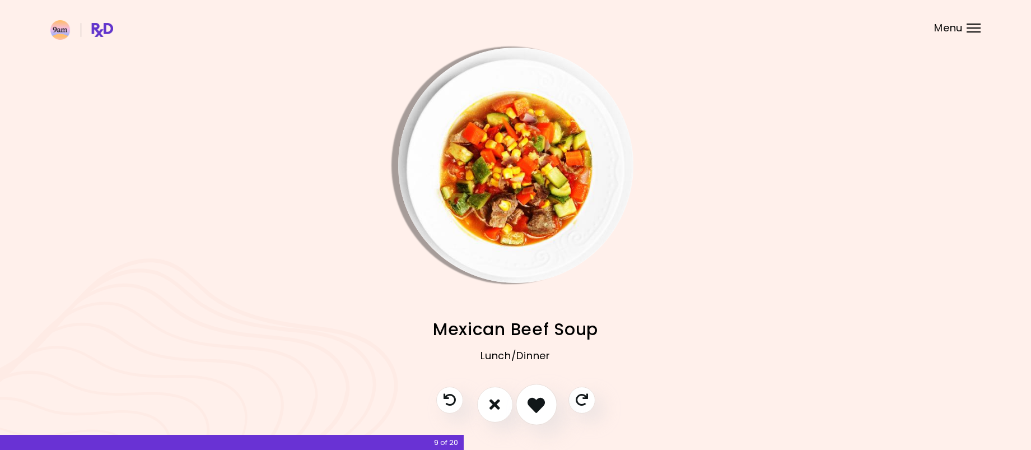
click at [540, 404] on icon "I like this recipe" at bounding box center [536, 403] width 17 height 17
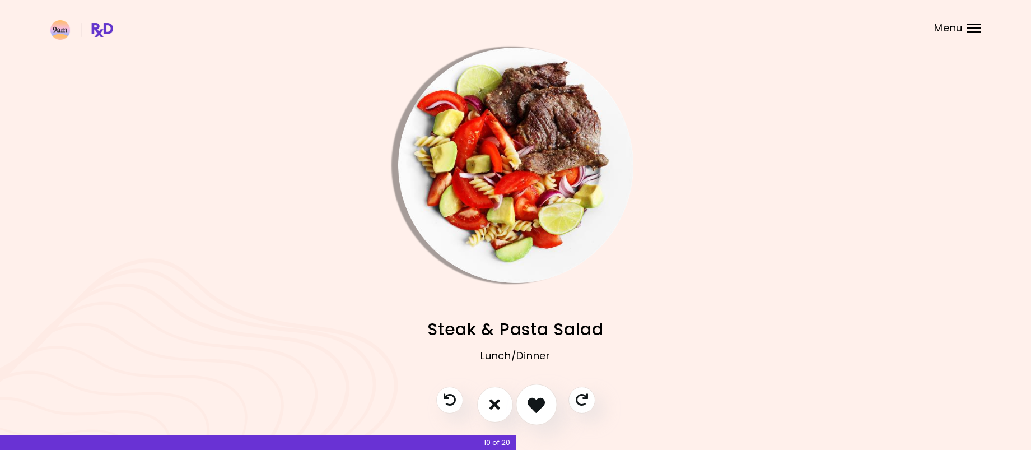
click at [540, 404] on icon "I like this recipe" at bounding box center [536, 403] width 17 height 17
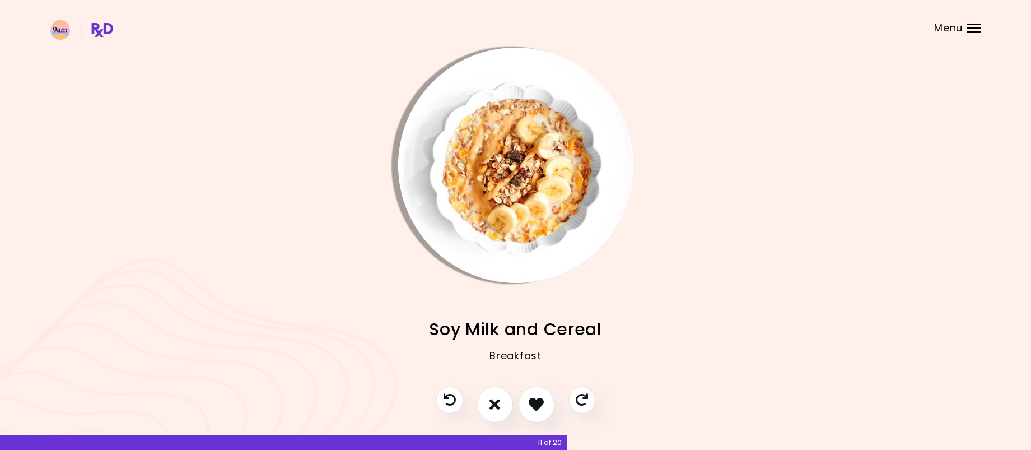
click at [536, 204] on img "Info - Soy Milk and Cereal" at bounding box center [515, 165] width 235 height 235
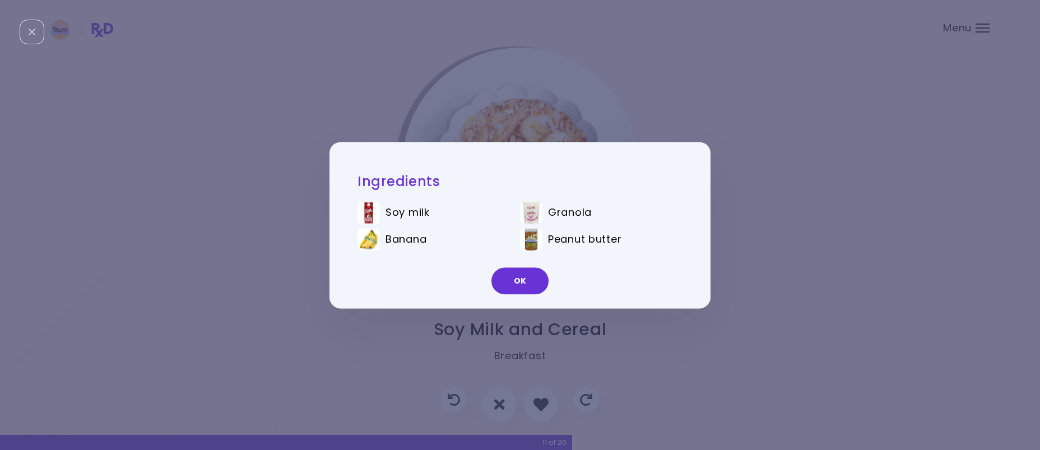
click at [761, 199] on div "Ingredients Soy milk Granola Banana Peanut butter OK" at bounding box center [520, 225] width 1040 height 450
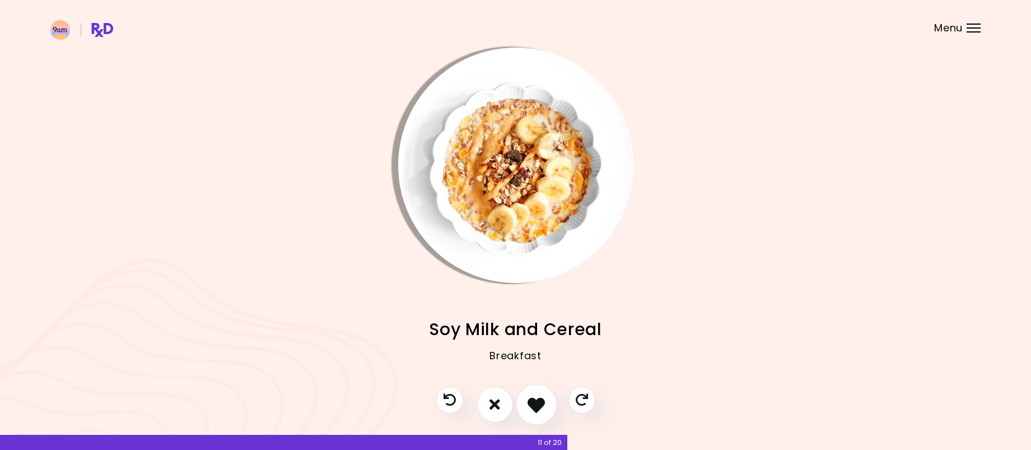
click at [537, 402] on icon "I like this recipe" at bounding box center [536, 403] width 17 height 17
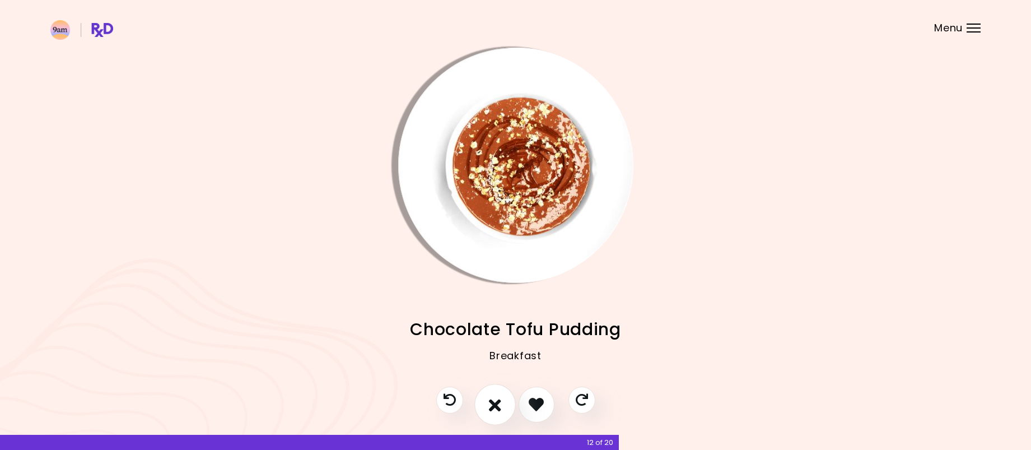
click at [488, 400] on button "I don't like this recipe" at bounding box center [494, 404] width 41 height 41
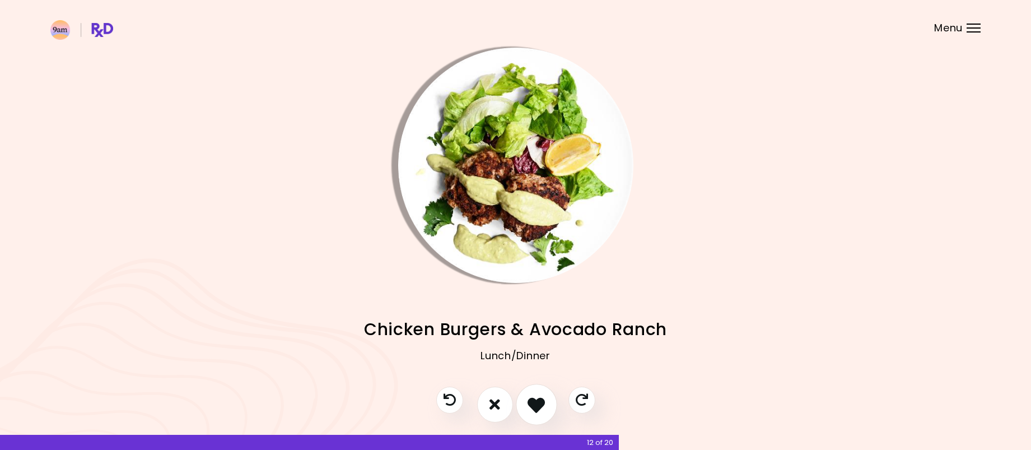
click at [545, 404] on icon "I like this recipe" at bounding box center [536, 403] width 17 height 17
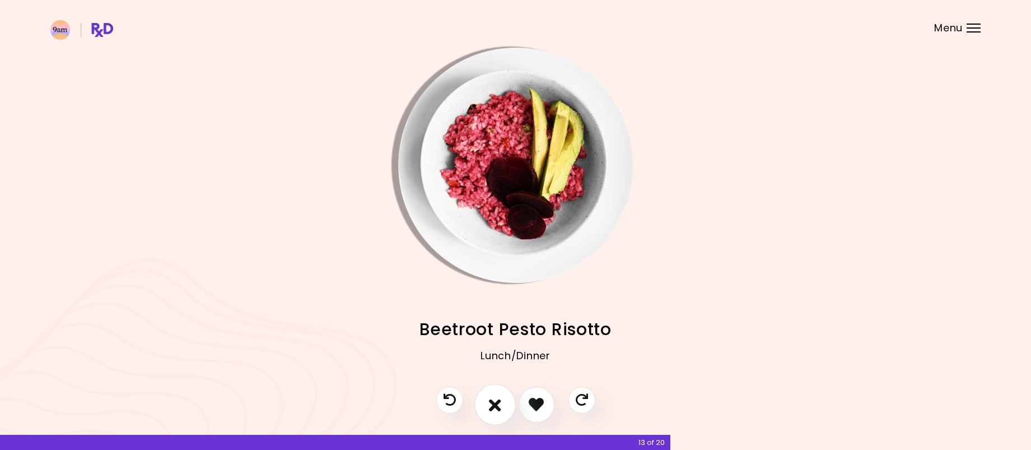
click at [494, 401] on icon "I don't like this recipe" at bounding box center [495, 403] width 12 height 17
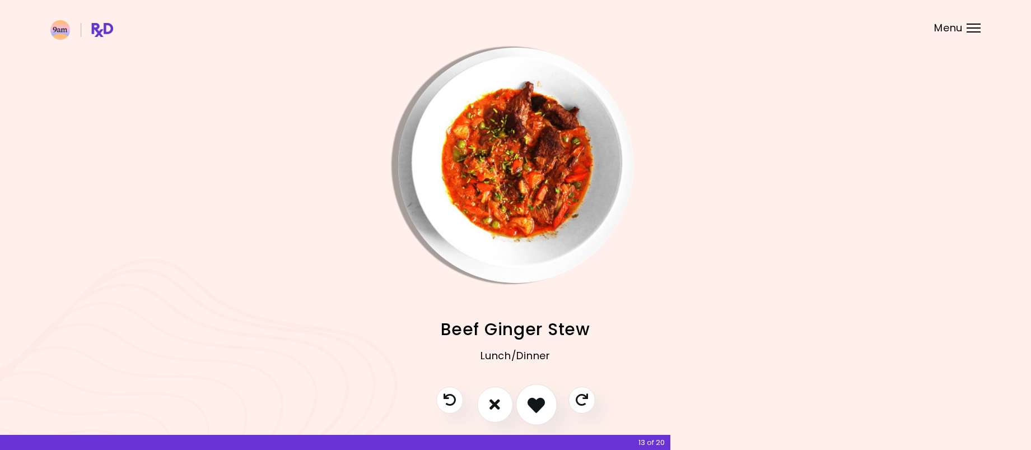
click at [538, 399] on icon "I like this recipe" at bounding box center [536, 403] width 17 height 17
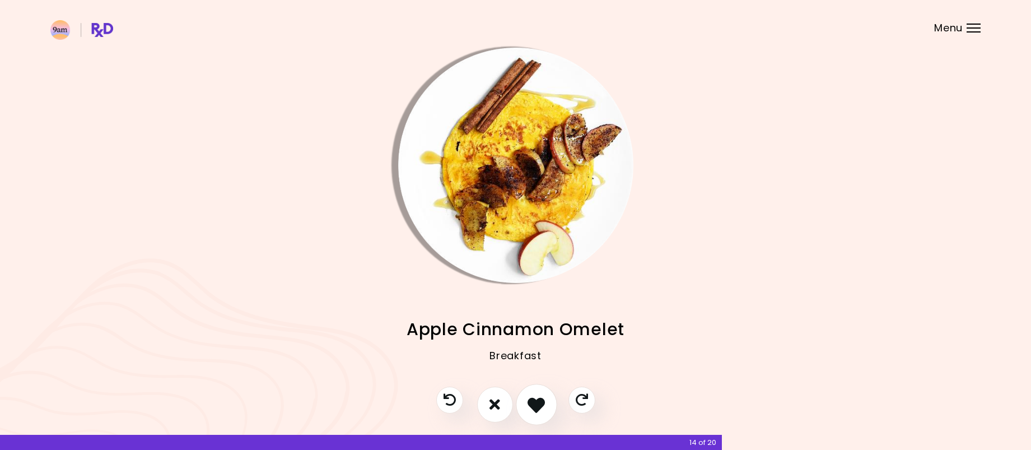
click at [536, 399] on icon "I like this recipe" at bounding box center [536, 403] width 17 height 17
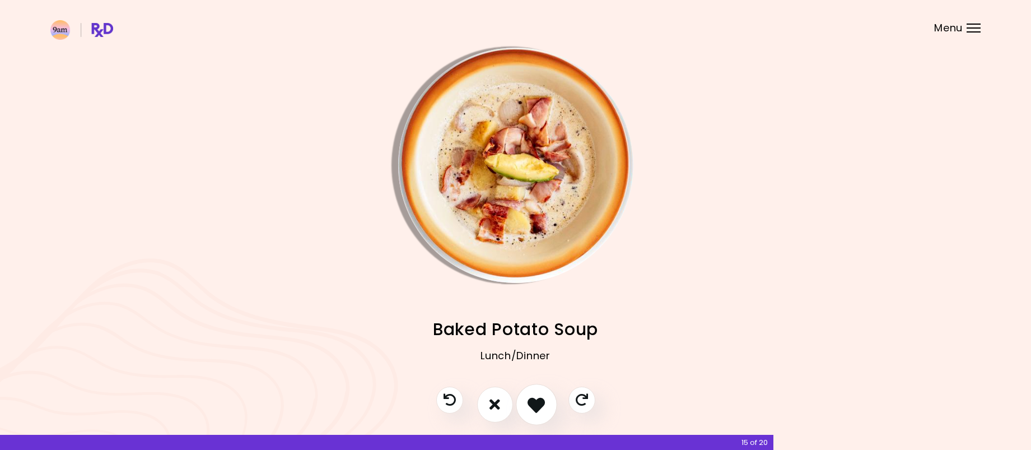
click at [536, 399] on icon "I like this recipe" at bounding box center [536, 403] width 17 height 17
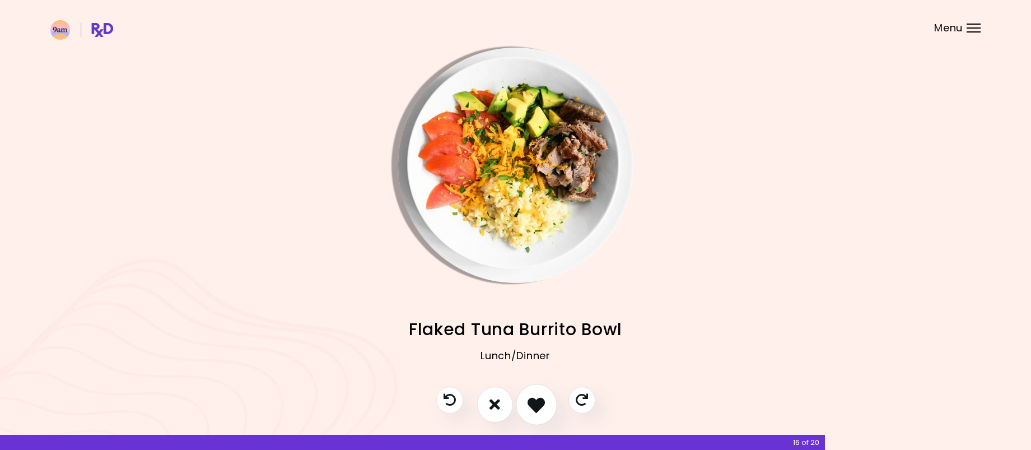
click at [535, 400] on icon "I like this recipe" at bounding box center [536, 403] width 17 height 17
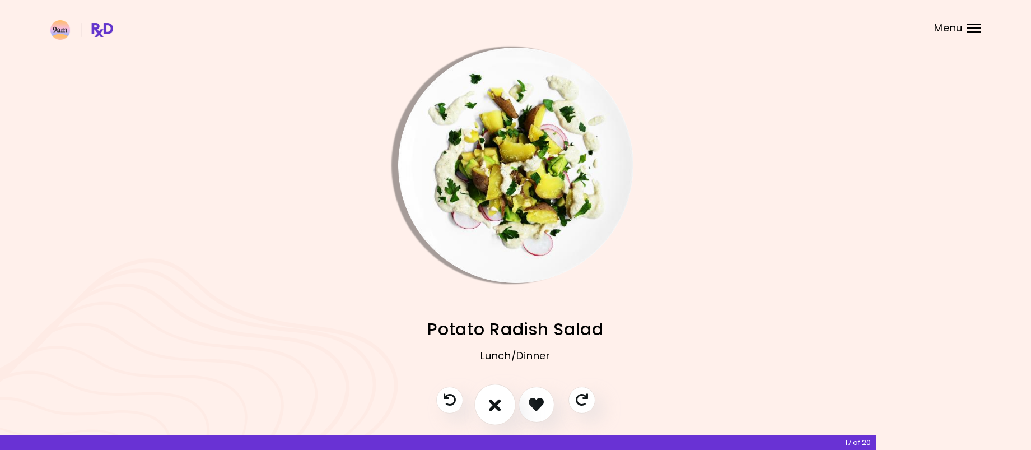
click at [501, 399] on icon "I don't like this recipe" at bounding box center [495, 403] width 12 height 17
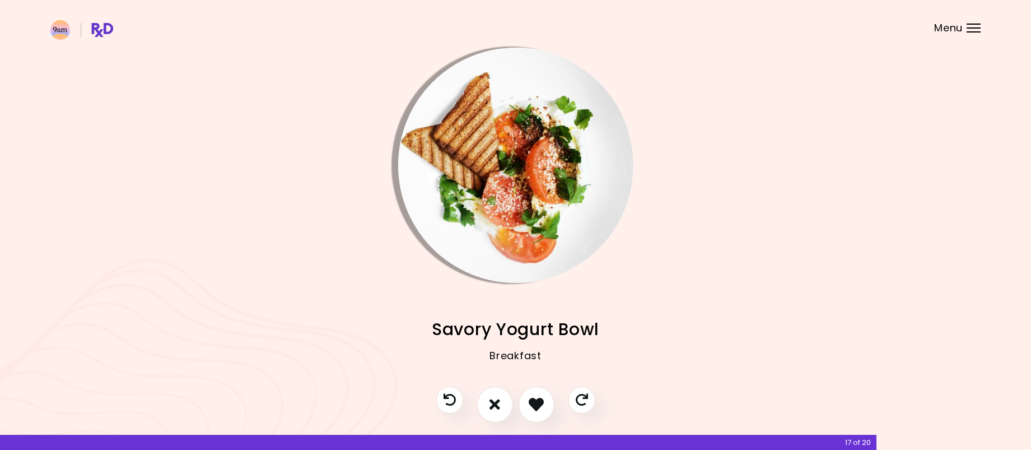
click at [510, 192] on img "Info - Savory Yogurt Bowl" at bounding box center [515, 165] width 235 height 235
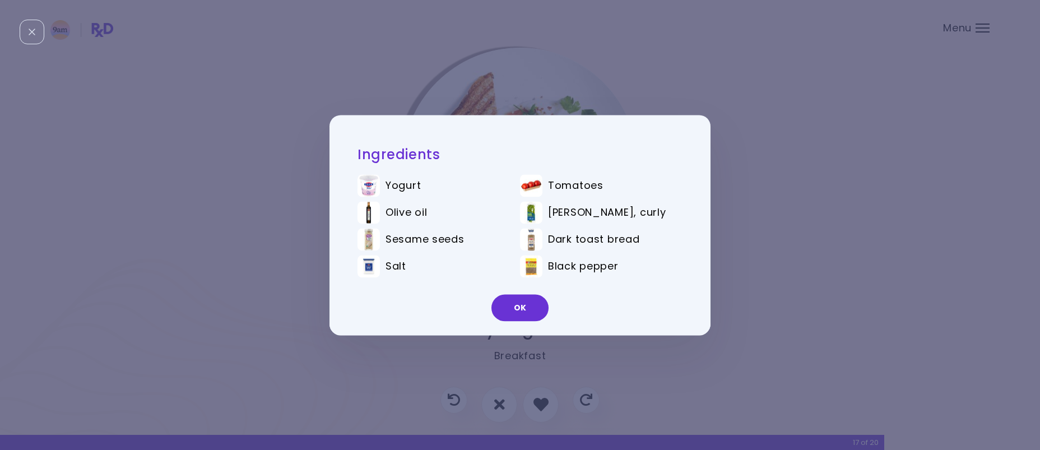
click at [756, 249] on div "Ingredients Yogurt Tomatoes Olive oil Parsley, curly Sesame seeds Dark toast br…" at bounding box center [520, 225] width 1040 height 450
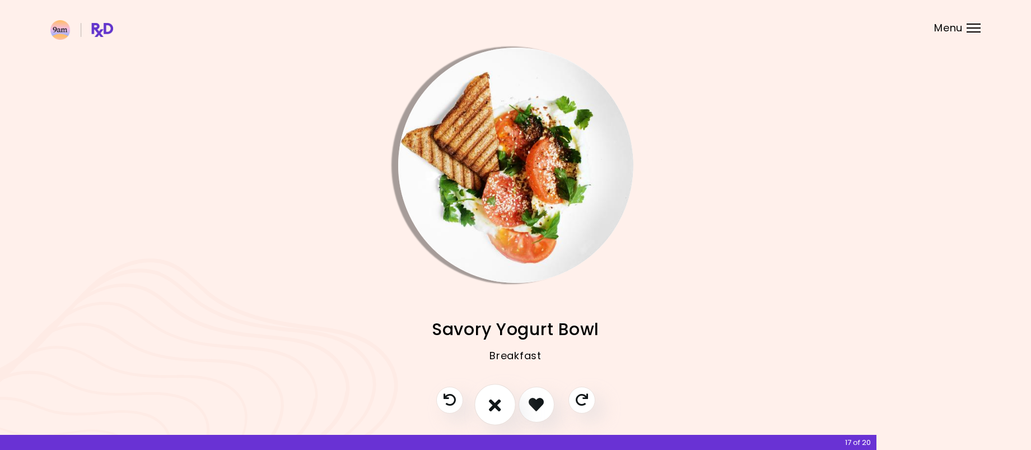
click at [491, 397] on icon "I don't like this recipe" at bounding box center [495, 403] width 12 height 17
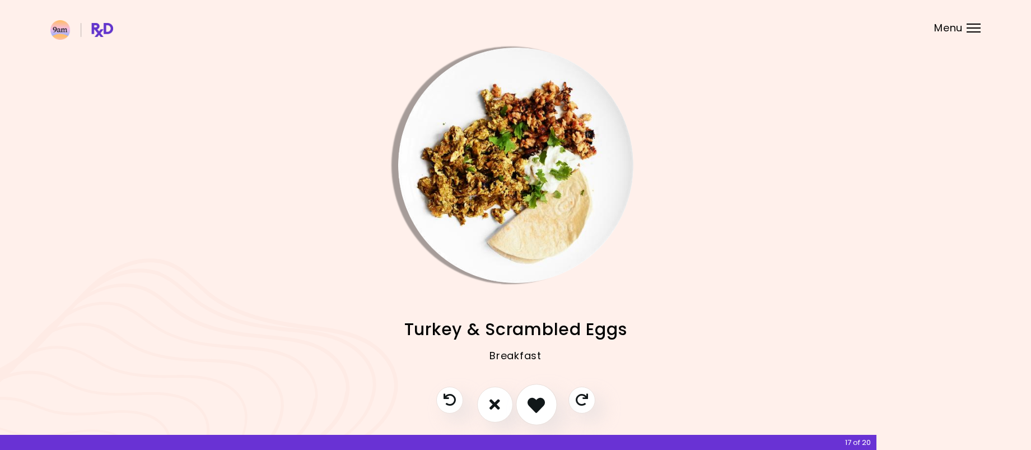
click at [545, 397] on icon "I like this recipe" at bounding box center [536, 403] width 17 height 17
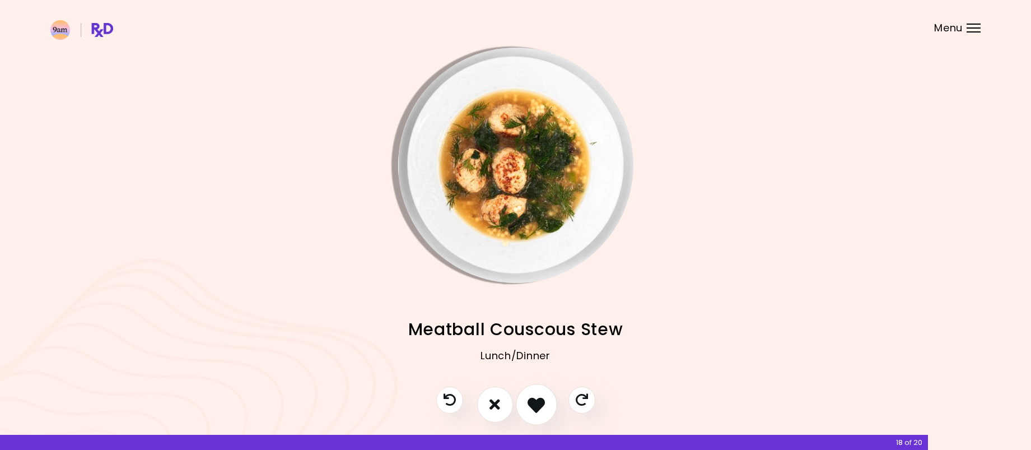
click at [536, 401] on icon "I like this recipe" at bounding box center [536, 403] width 17 height 17
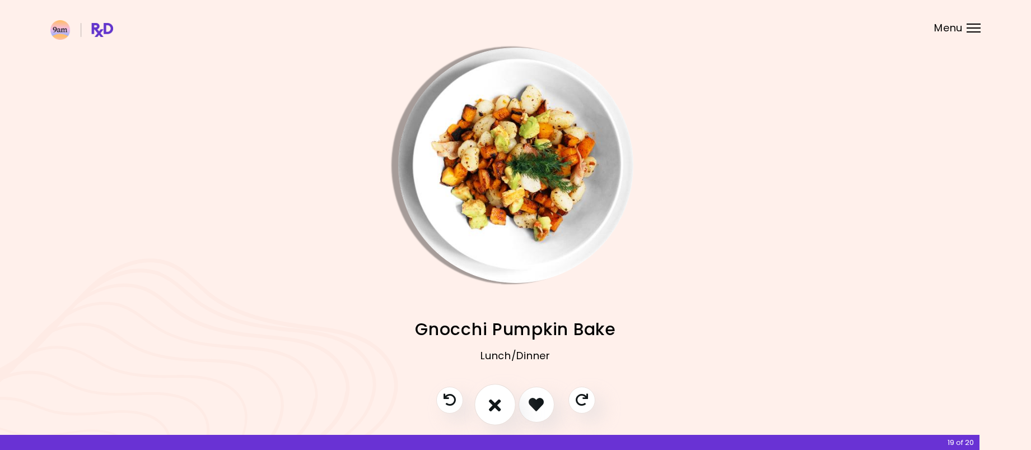
click at [491, 399] on icon "I don't like this recipe" at bounding box center [495, 403] width 12 height 17
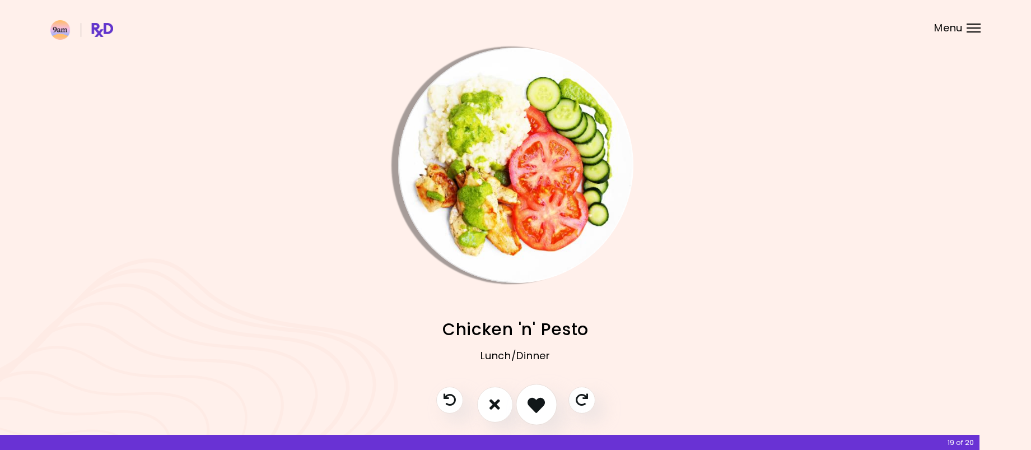
click at [531, 401] on icon "I like this recipe" at bounding box center [536, 403] width 17 height 17
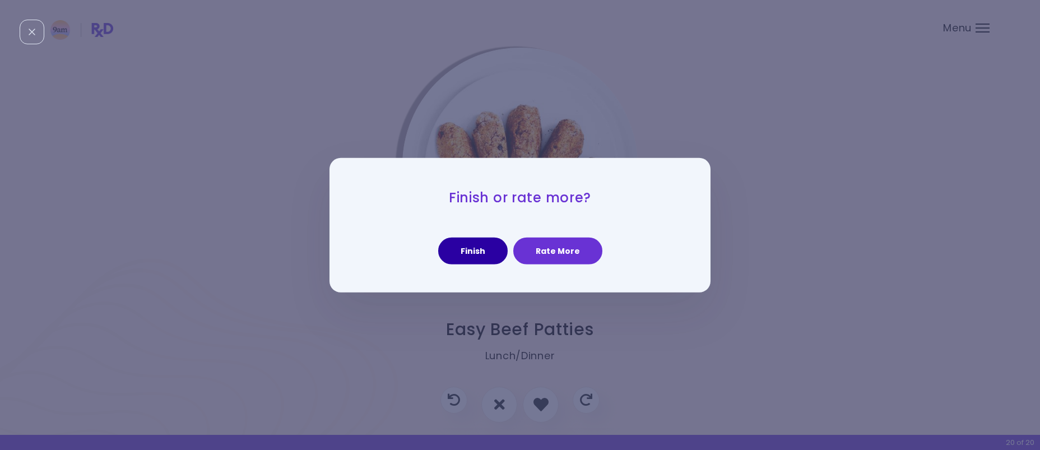
click at [489, 256] on button "Finish" at bounding box center [472, 251] width 69 height 27
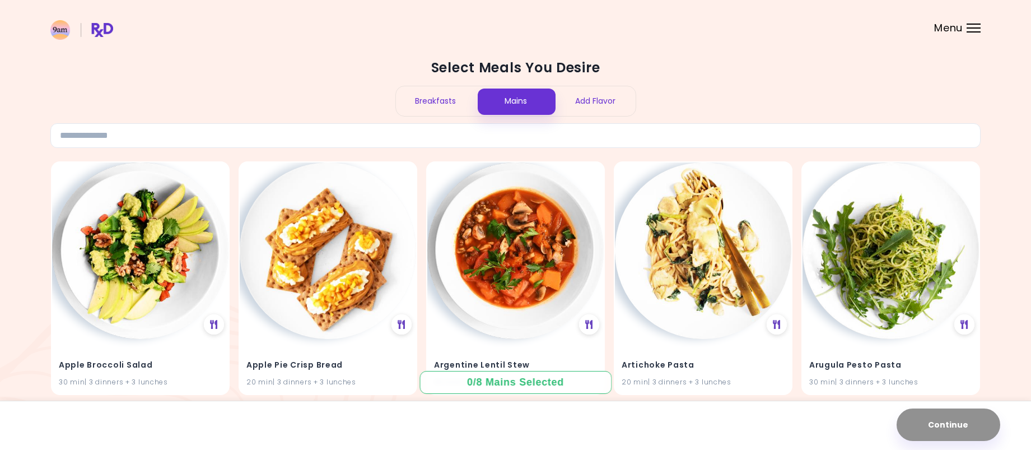
click at [448, 104] on div "Breakfasts" at bounding box center [436, 101] width 80 height 30
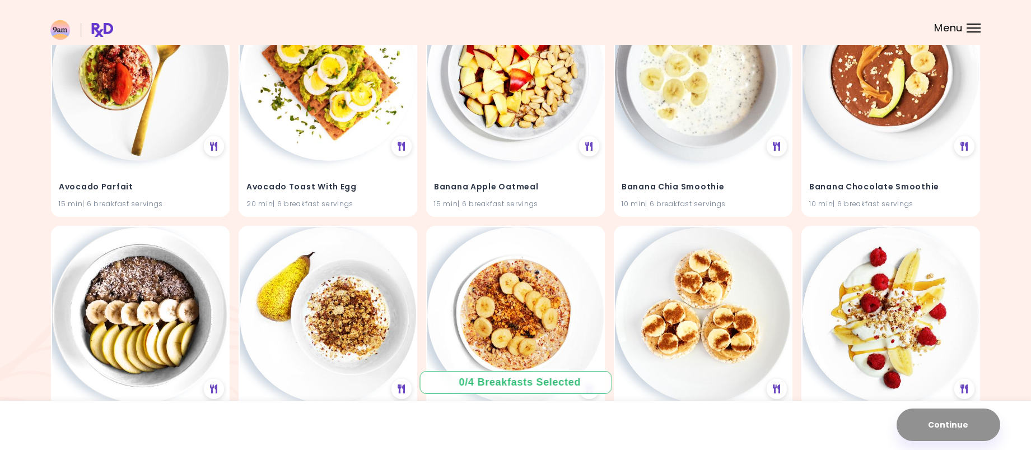
scroll to position [728, 0]
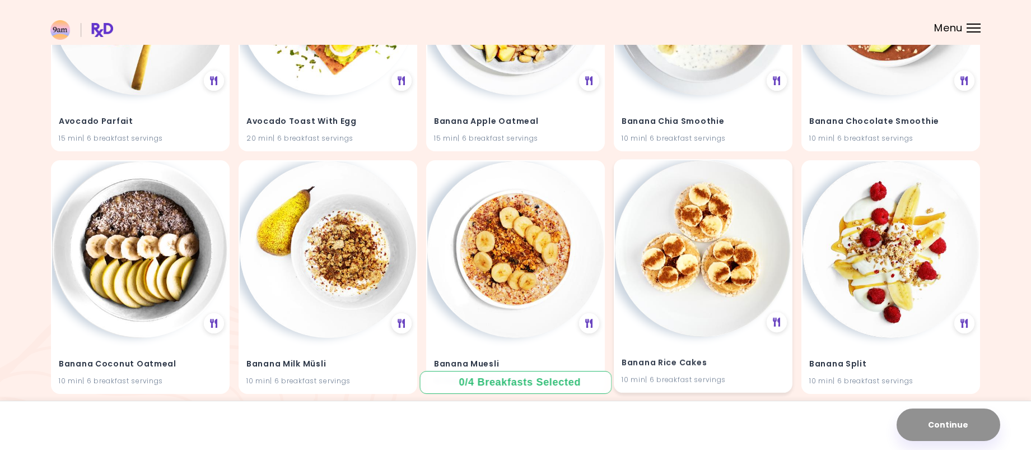
click at [711, 285] on img at bounding box center [703, 248] width 176 height 176
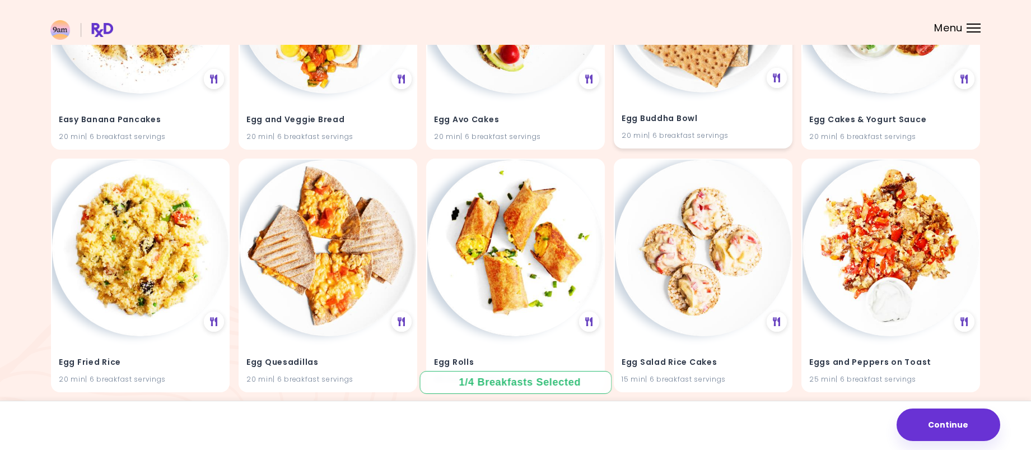
scroll to position [2913, 0]
click at [839, 243] on img at bounding box center [891, 246] width 176 height 176
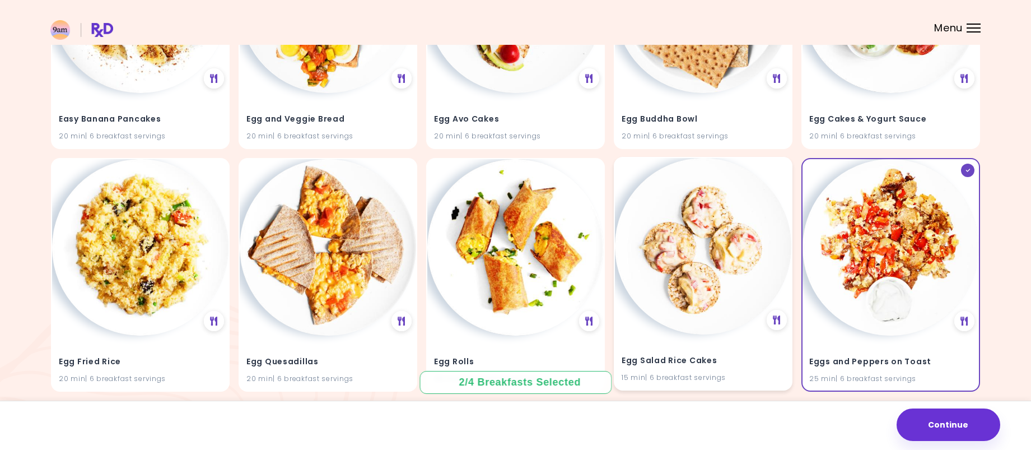
click at [671, 318] on img at bounding box center [703, 246] width 176 height 176
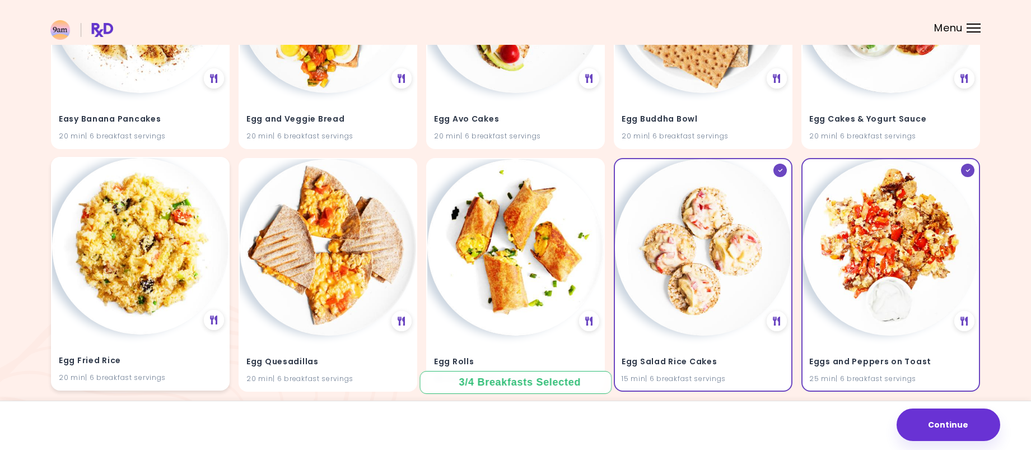
click at [128, 292] on img at bounding box center [140, 246] width 176 height 176
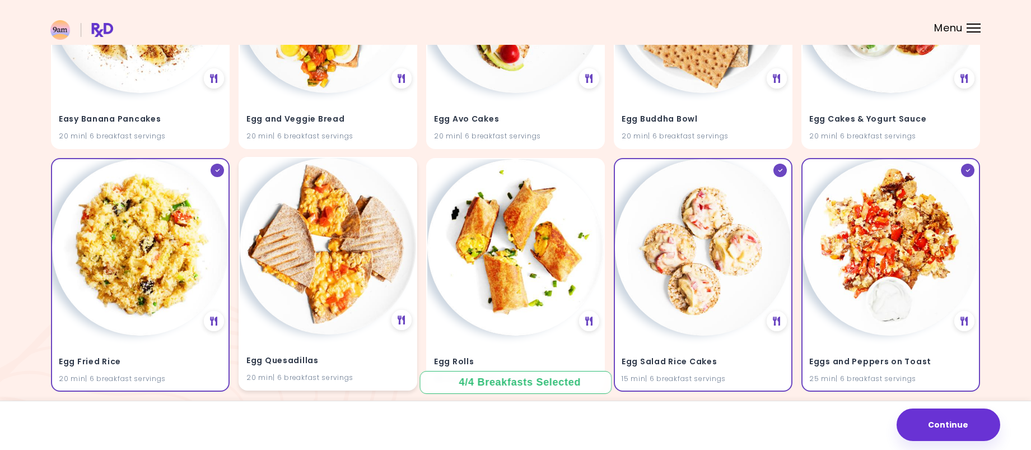
click at [295, 287] on img at bounding box center [328, 246] width 176 height 176
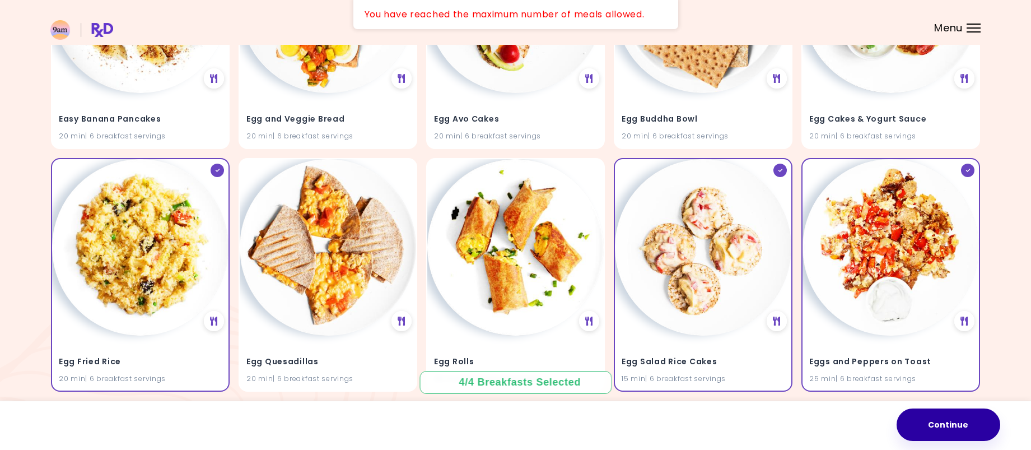
click at [957, 417] on button "Continue" at bounding box center [949, 424] width 104 height 32
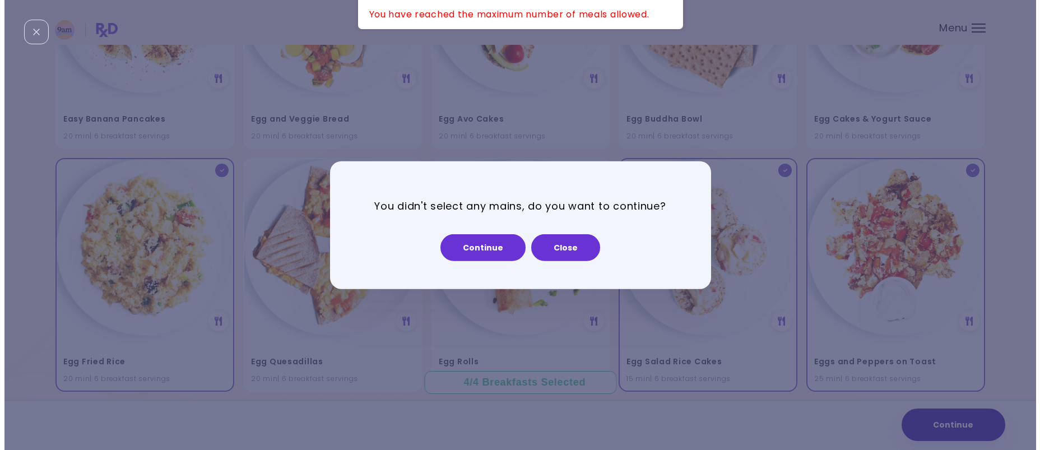
scroll to position [2931, 0]
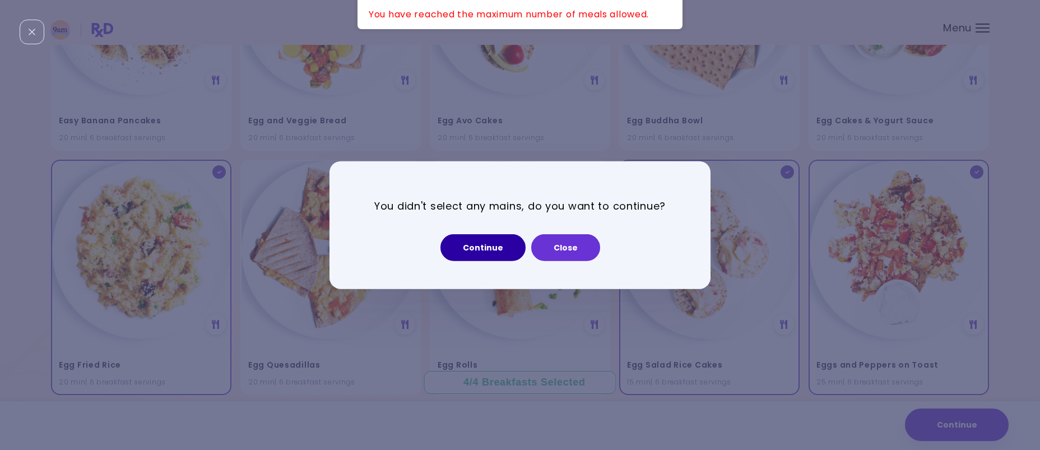
click at [508, 253] on button "Continue" at bounding box center [482, 247] width 85 height 27
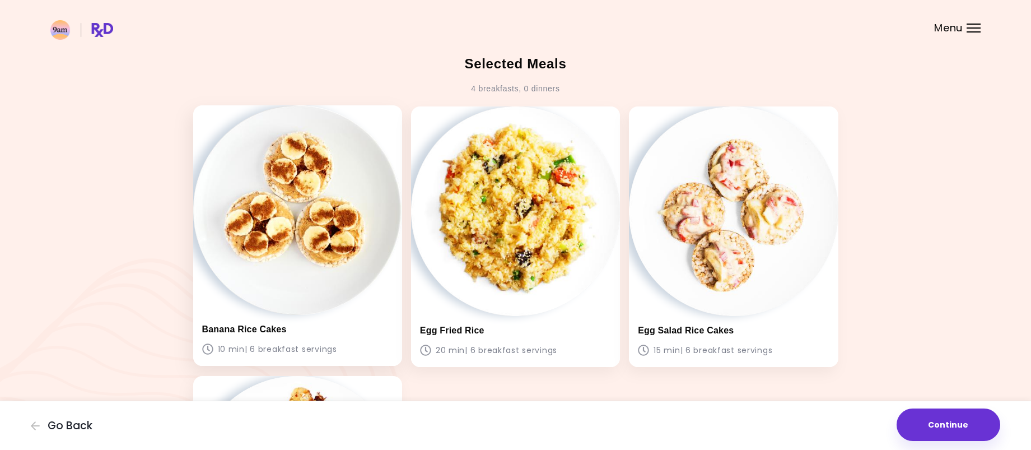
click at [334, 274] on img at bounding box center [297, 209] width 209 height 209
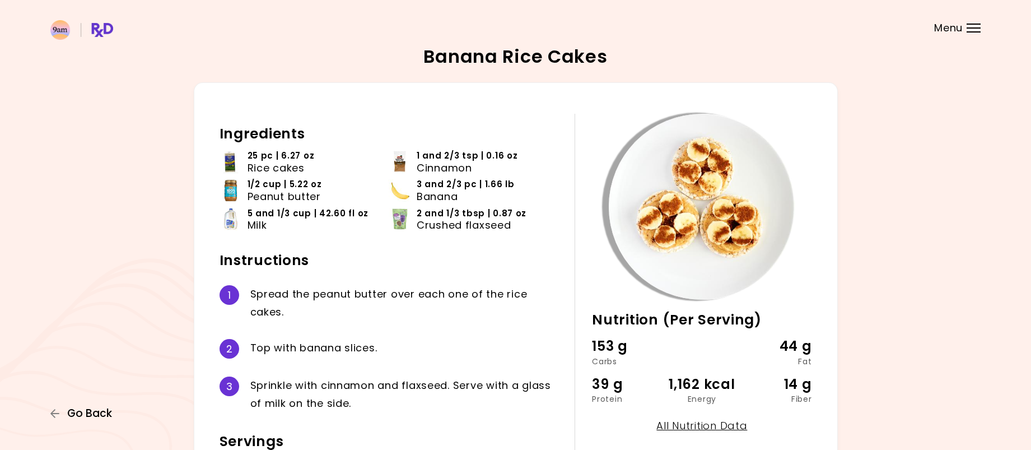
click at [100, 417] on span "Go Back" at bounding box center [89, 413] width 45 height 12
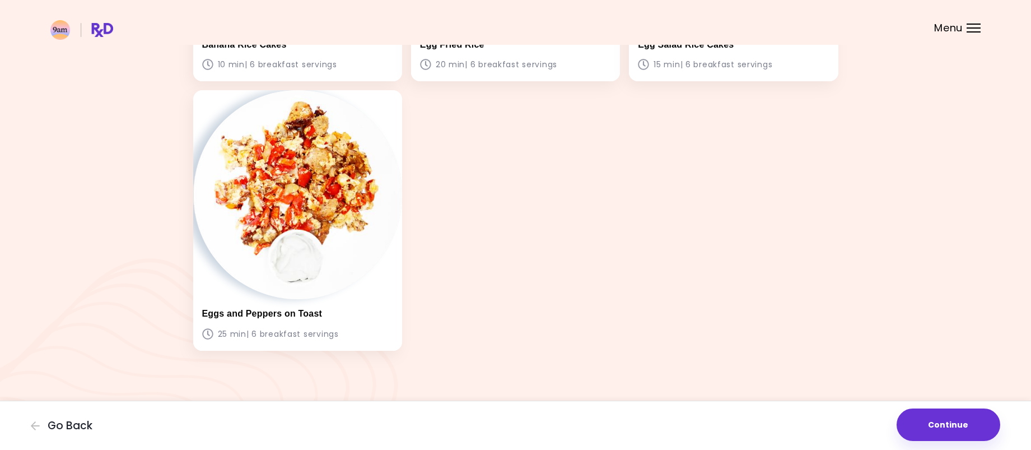
scroll to position [288, 0]
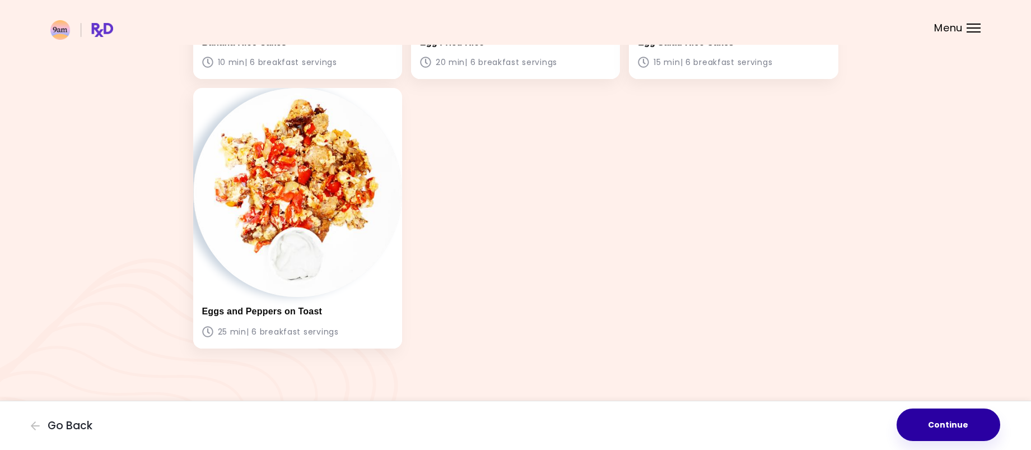
click at [946, 431] on button "Continue" at bounding box center [949, 424] width 104 height 32
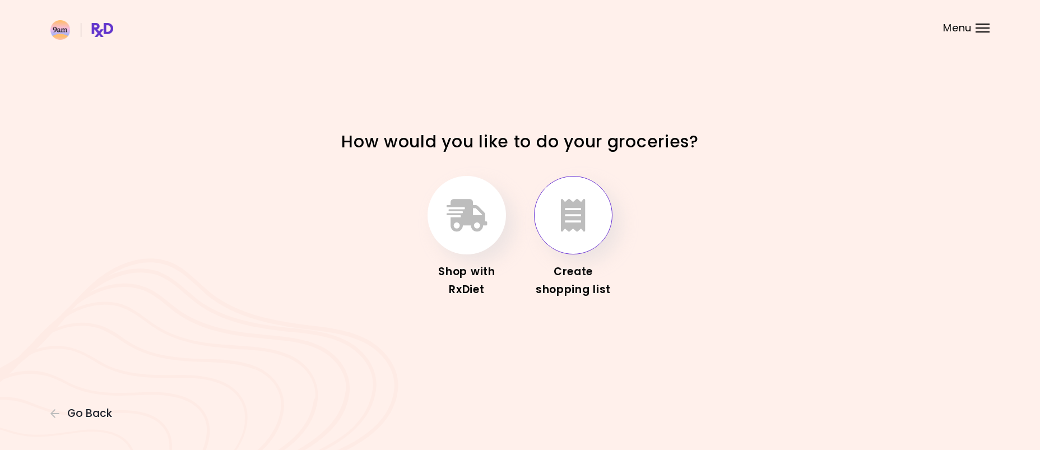
click at [578, 231] on icon "button" at bounding box center [573, 215] width 25 height 32
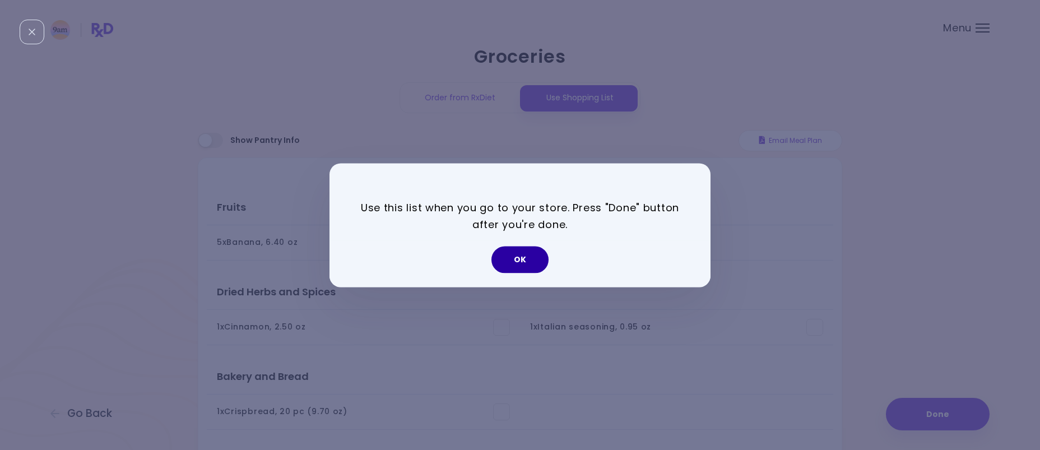
click at [522, 257] on button "OK" at bounding box center [519, 259] width 57 height 27
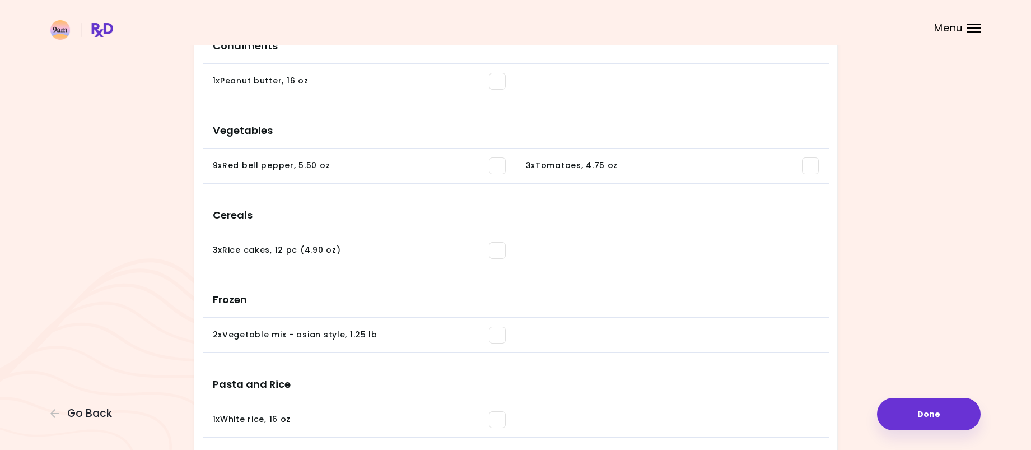
scroll to position [672, 0]
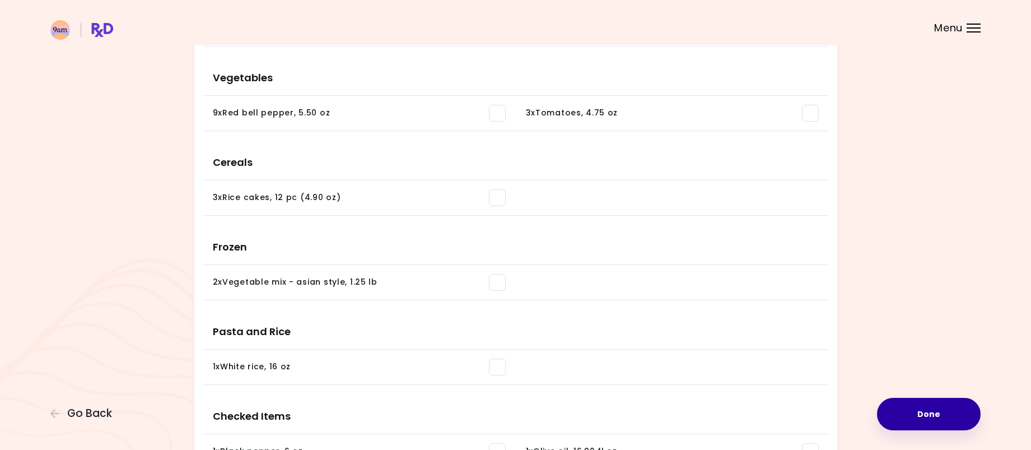
click at [945, 417] on button "Done" at bounding box center [929, 414] width 104 height 32
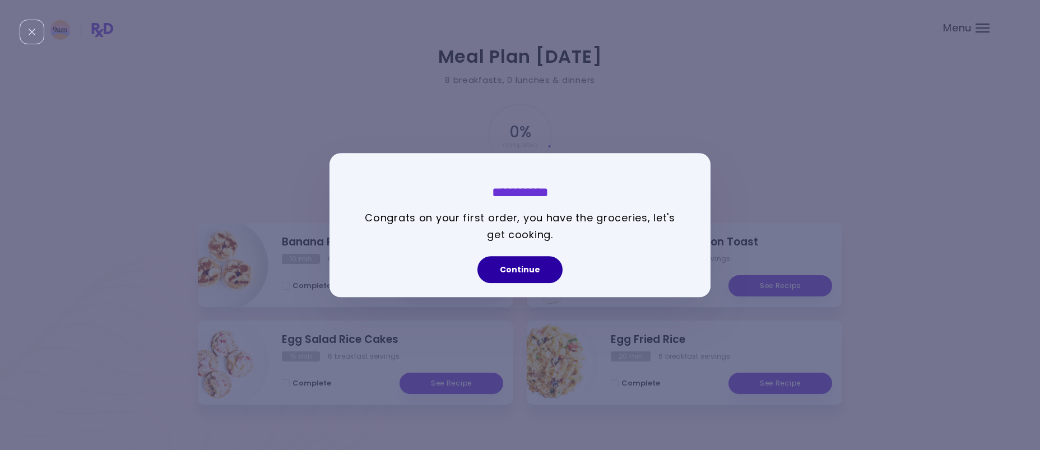
click at [510, 263] on button "Continue" at bounding box center [519, 269] width 85 height 27
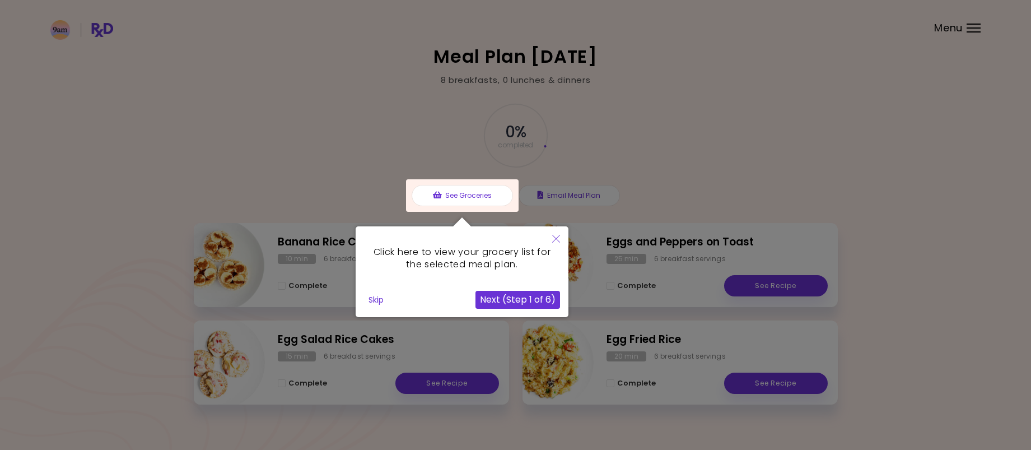
click at [528, 296] on button "Next (Step 1 of 6)" at bounding box center [518, 300] width 85 height 18
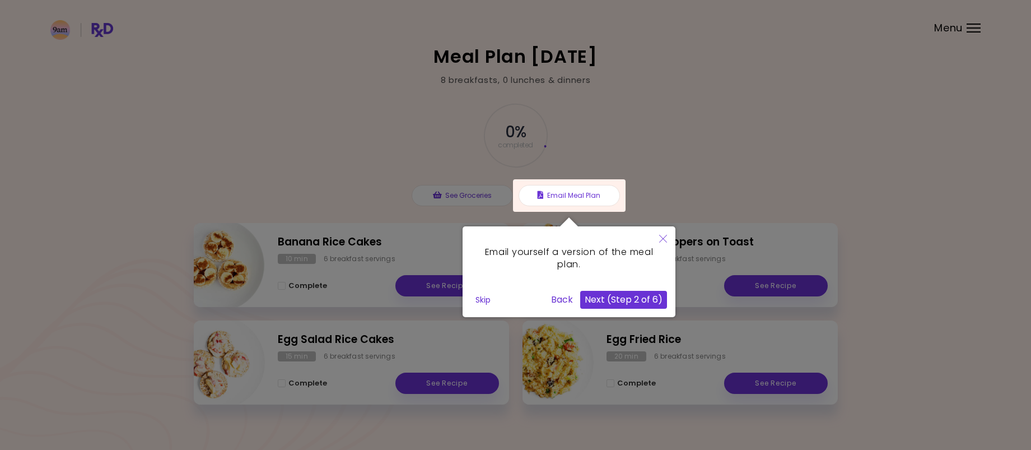
click at [661, 236] on icon "Close" at bounding box center [663, 239] width 8 height 8
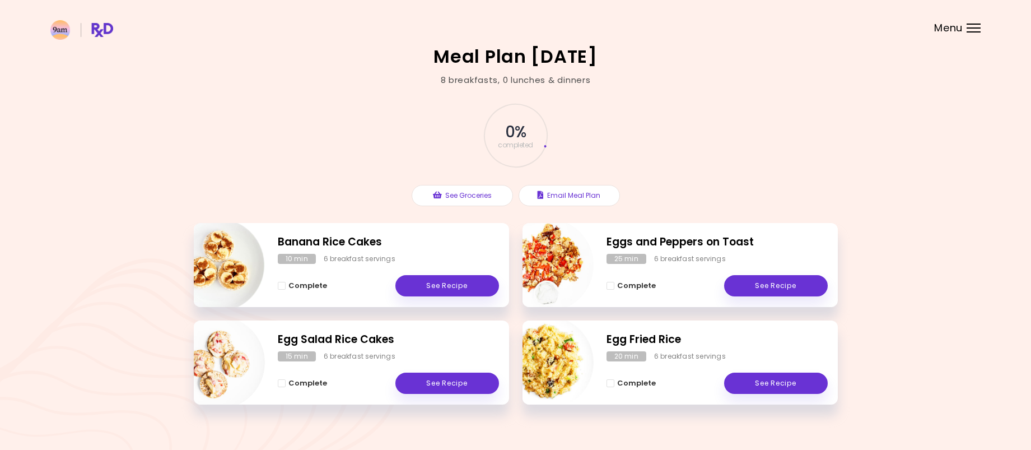
click at [978, 30] on div "Menu" at bounding box center [974, 28] width 14 height 9
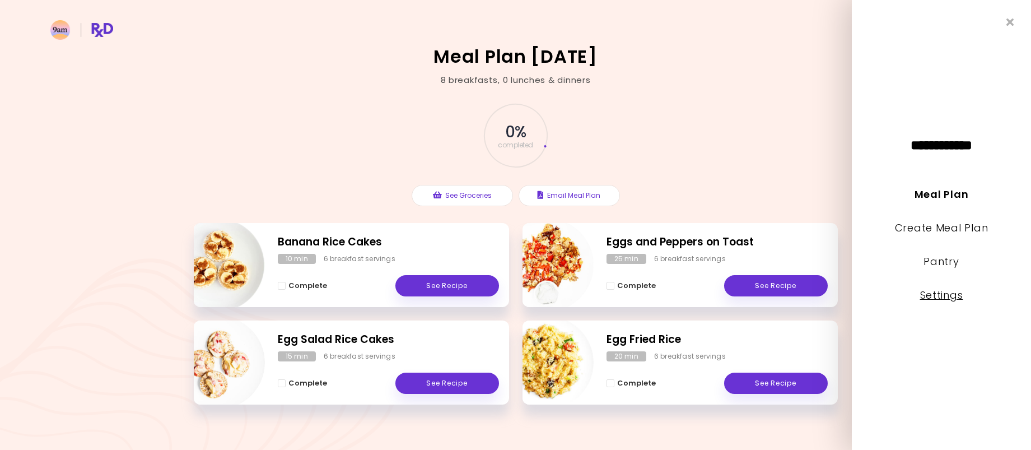
click at [948, 293] on link "Settings" at bounding box center [941, 295] width 43 height 14
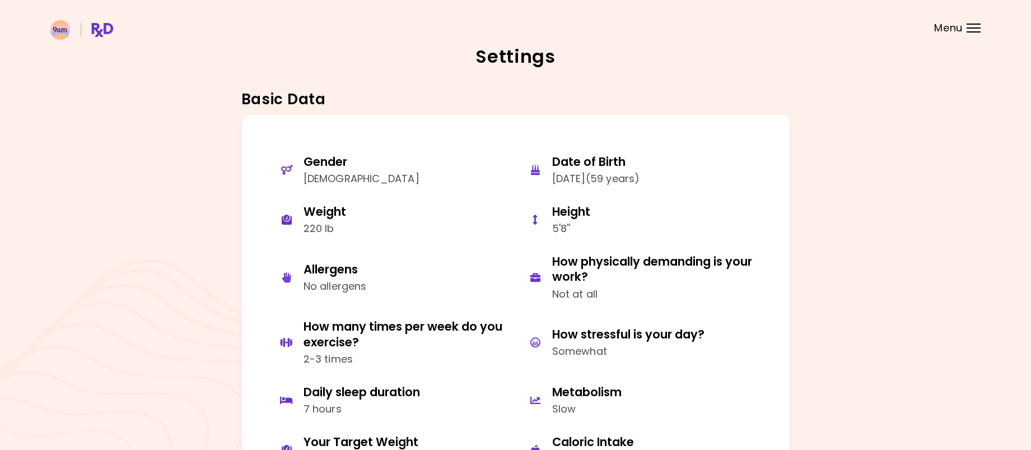
click at [957, 30] on span "Menu" at bounding box center [948, 28] width 29 height 10
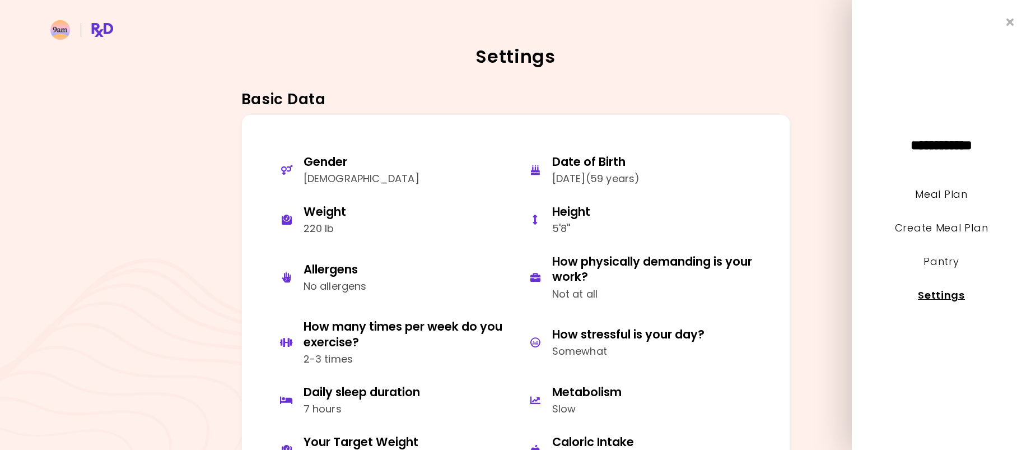
click at [946, 290] on link "Settings" at bounding box center [941, 295] width 47 height 14
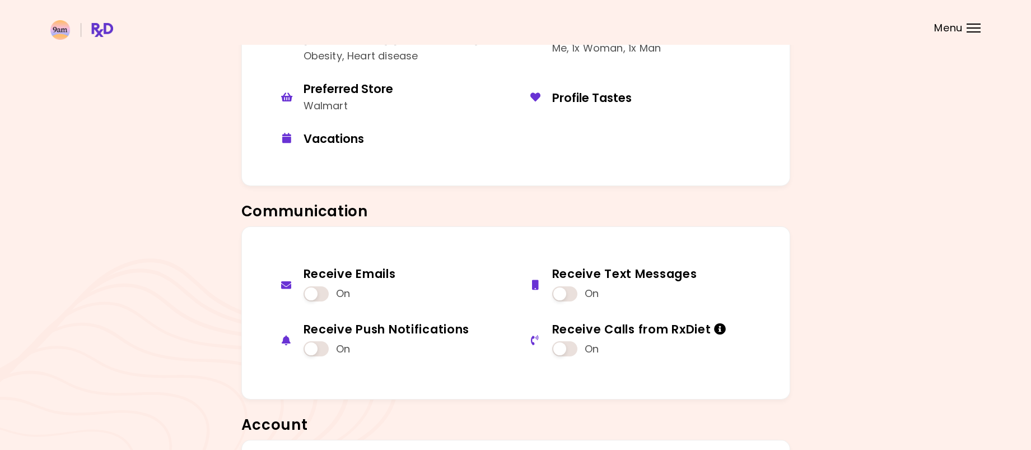
scroll to position [789, 0]
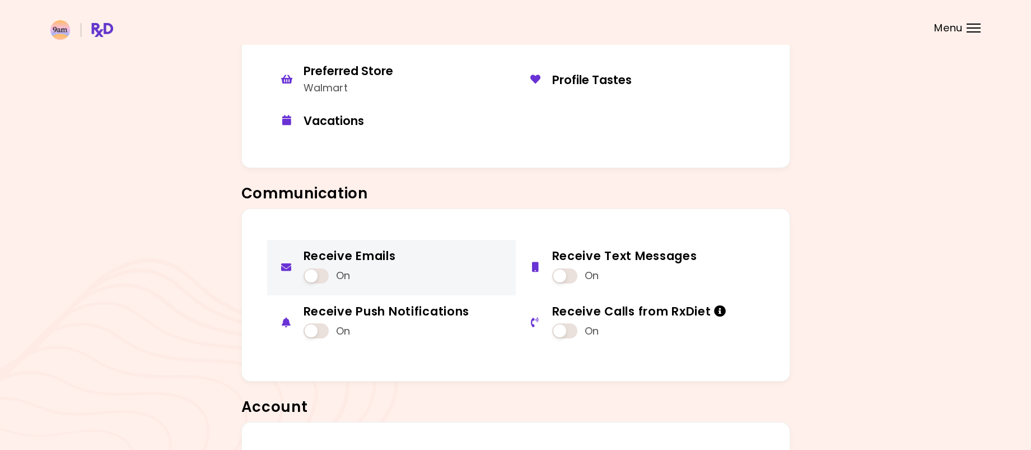
click at [282, 259] on div at bounding box center [287, 267] width 22 height 18
